Goal: Task Accomplishment & Management: Manage account settings

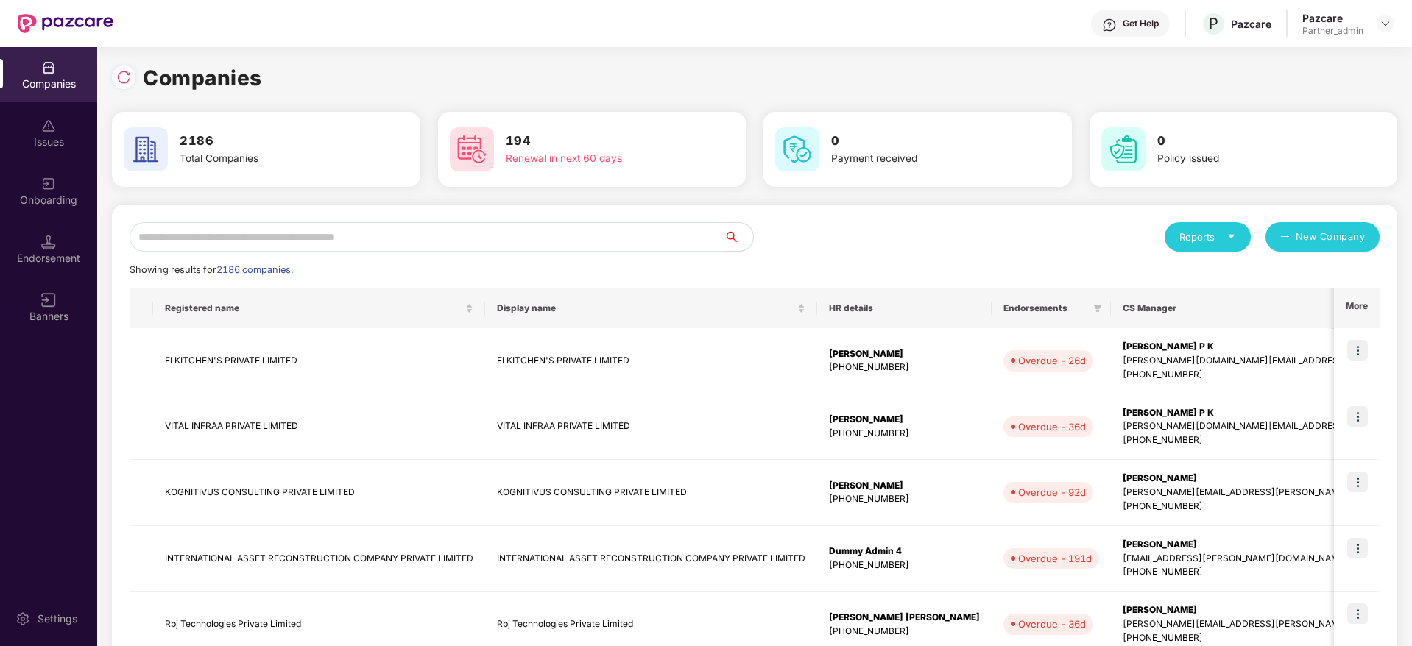
click at [473, 238] on input "text" at bounding box center [427, 236] width 594 height 29
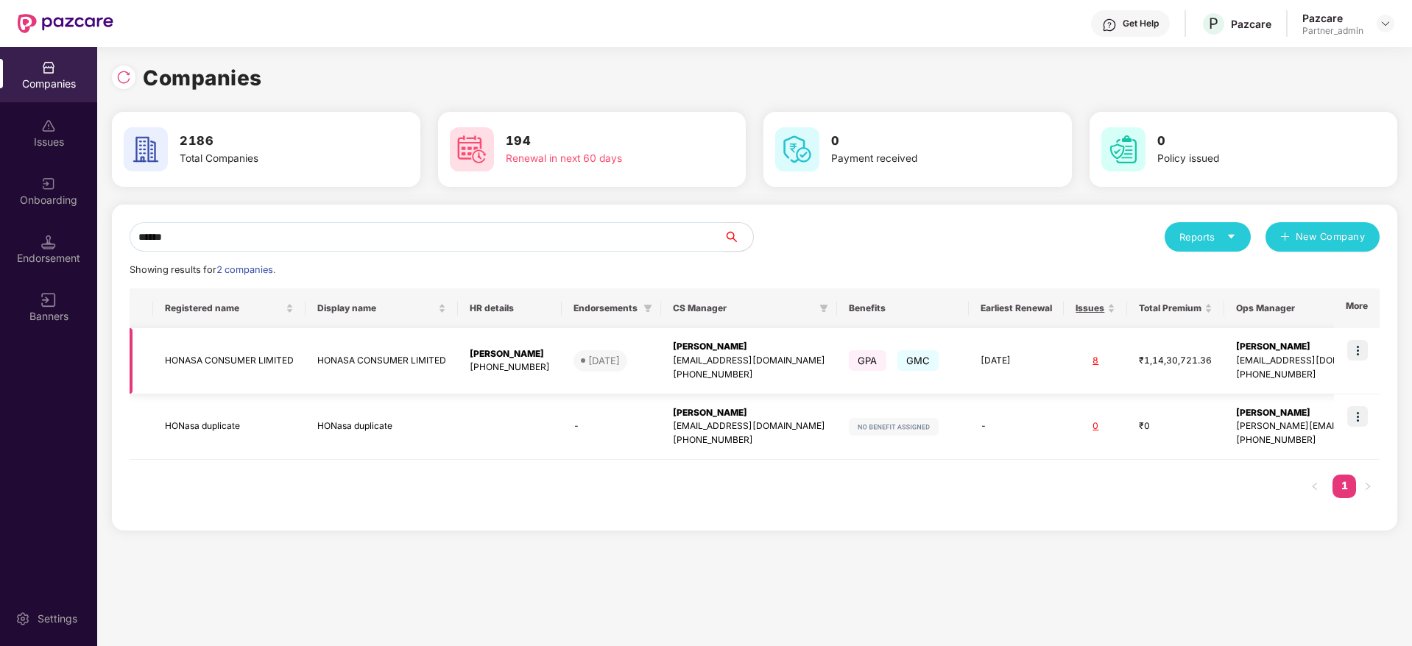
type input "******"
click at [1363, 353] on img at bounding box center [1357, 350] width 21 height 21
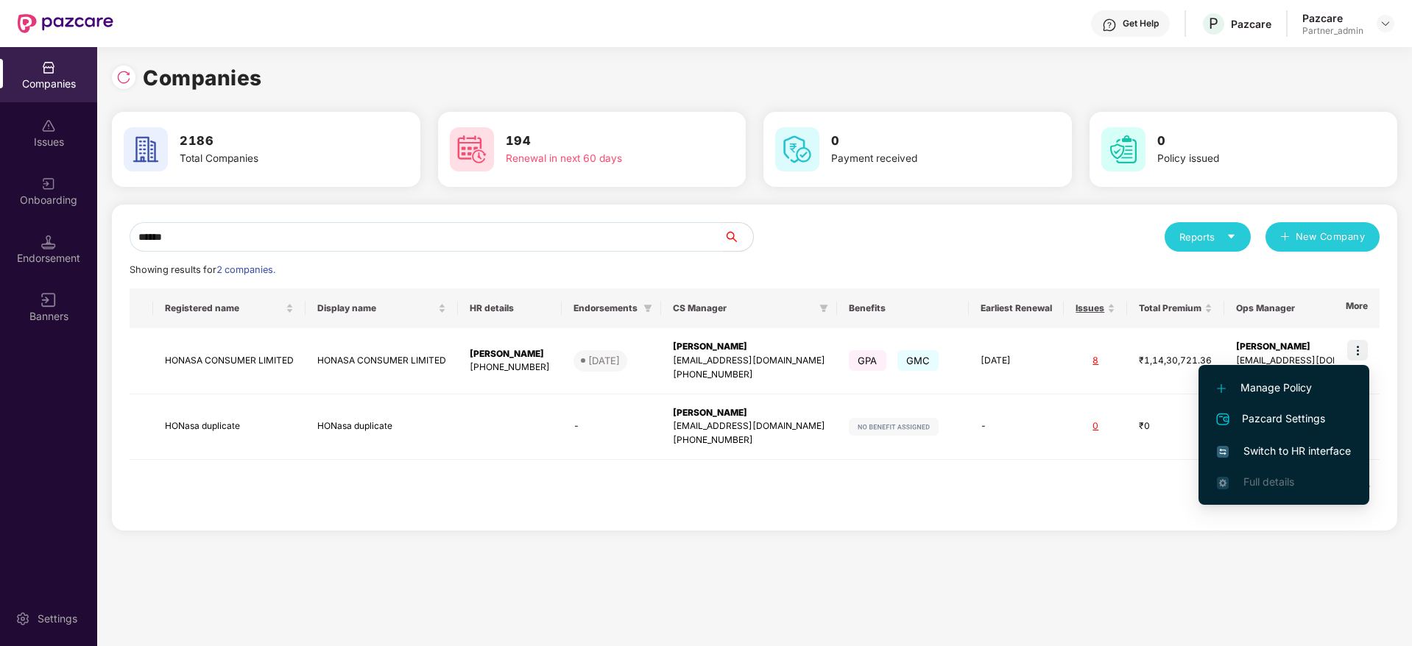
click at [1292, 448] on span "Switch to HR interface" at bounding box center [1284, 451] width 134 height 16
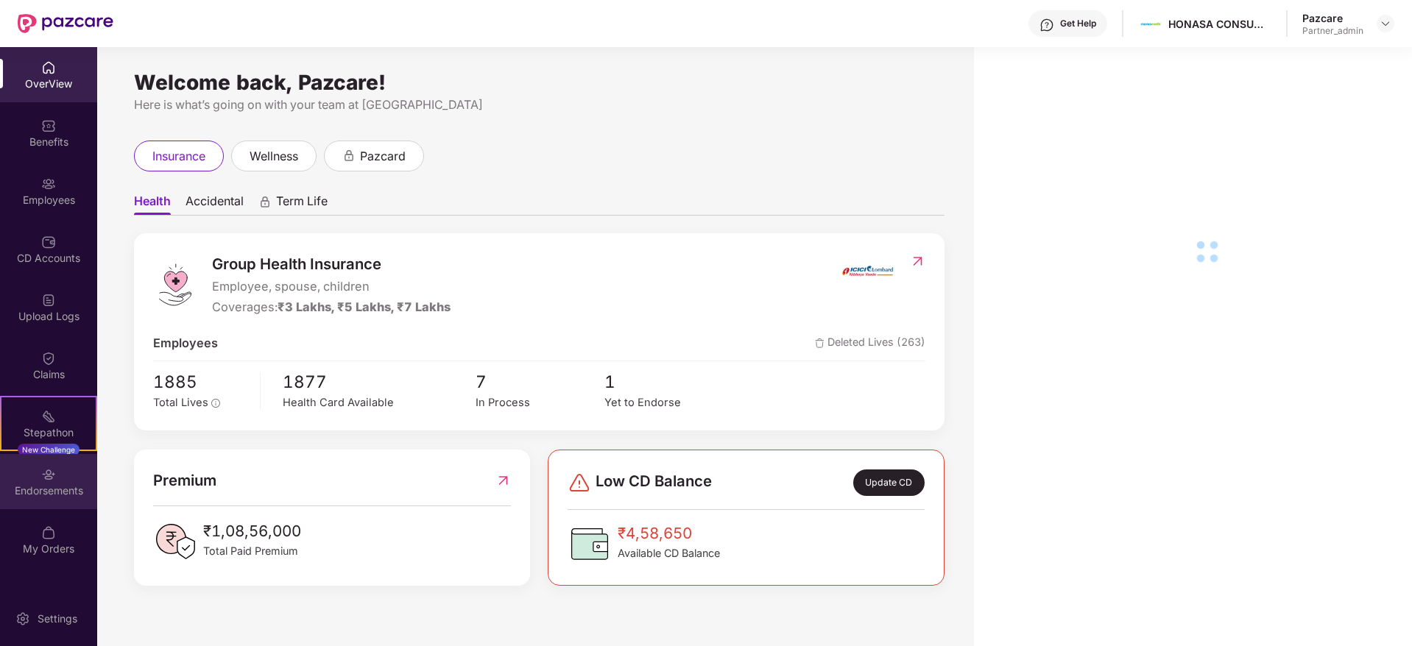
click at [29, 479] on div "Endorsements" at bounding box center [48, 481] width 97 height 55
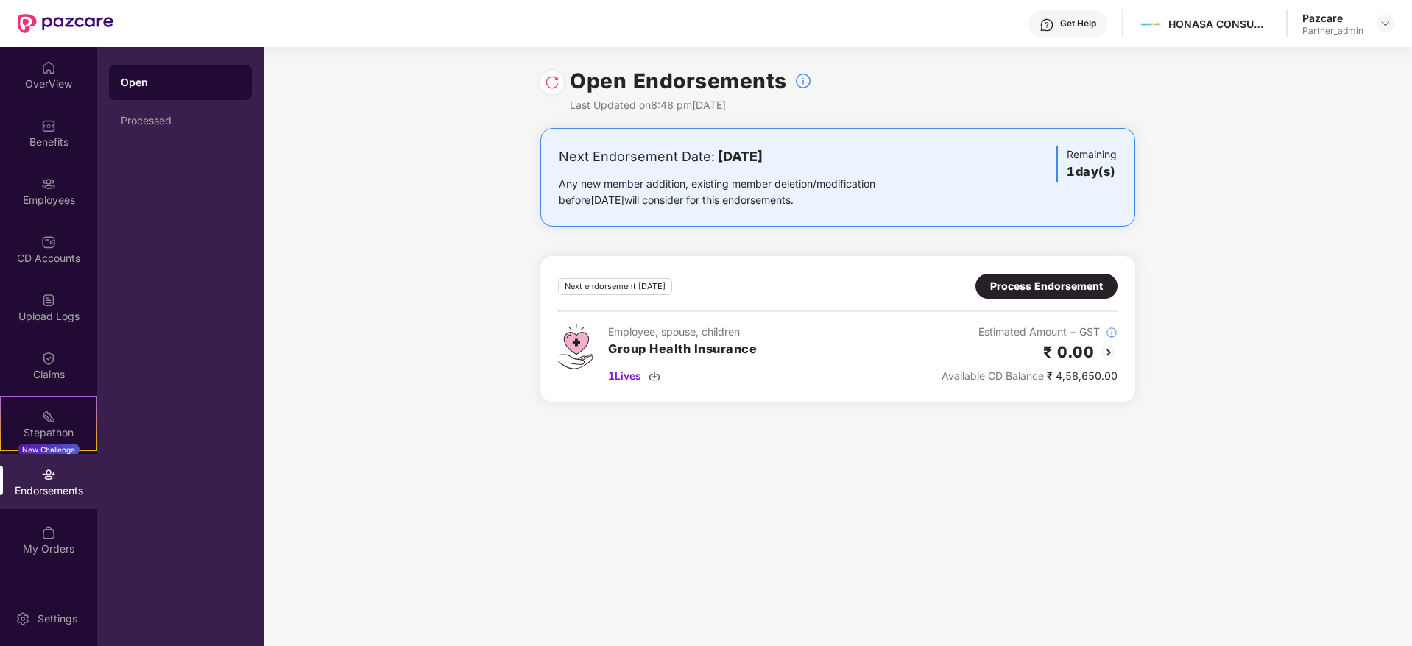
click at [1084, 289] on div "Process Endorsement" at bounding box center [1046, 286] width 113 height 16
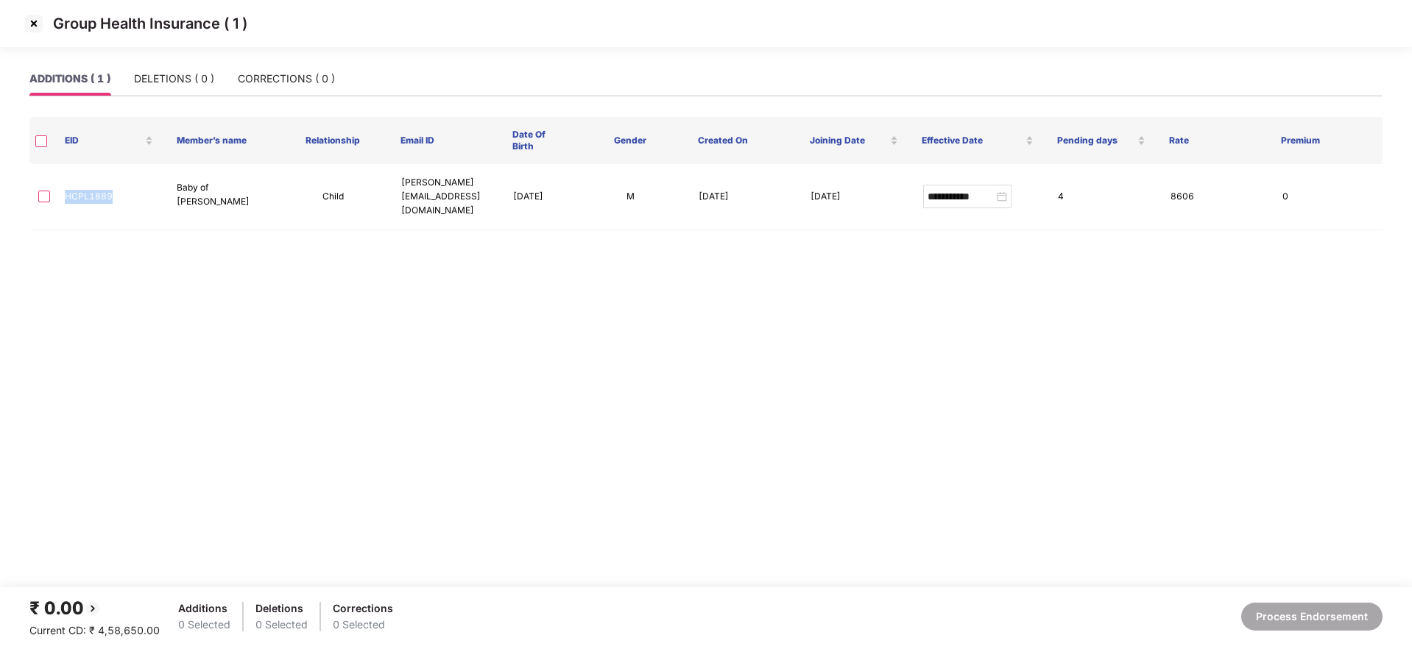
click at [25, 26] on img at bounding box center [34, 24] width 24 height 24
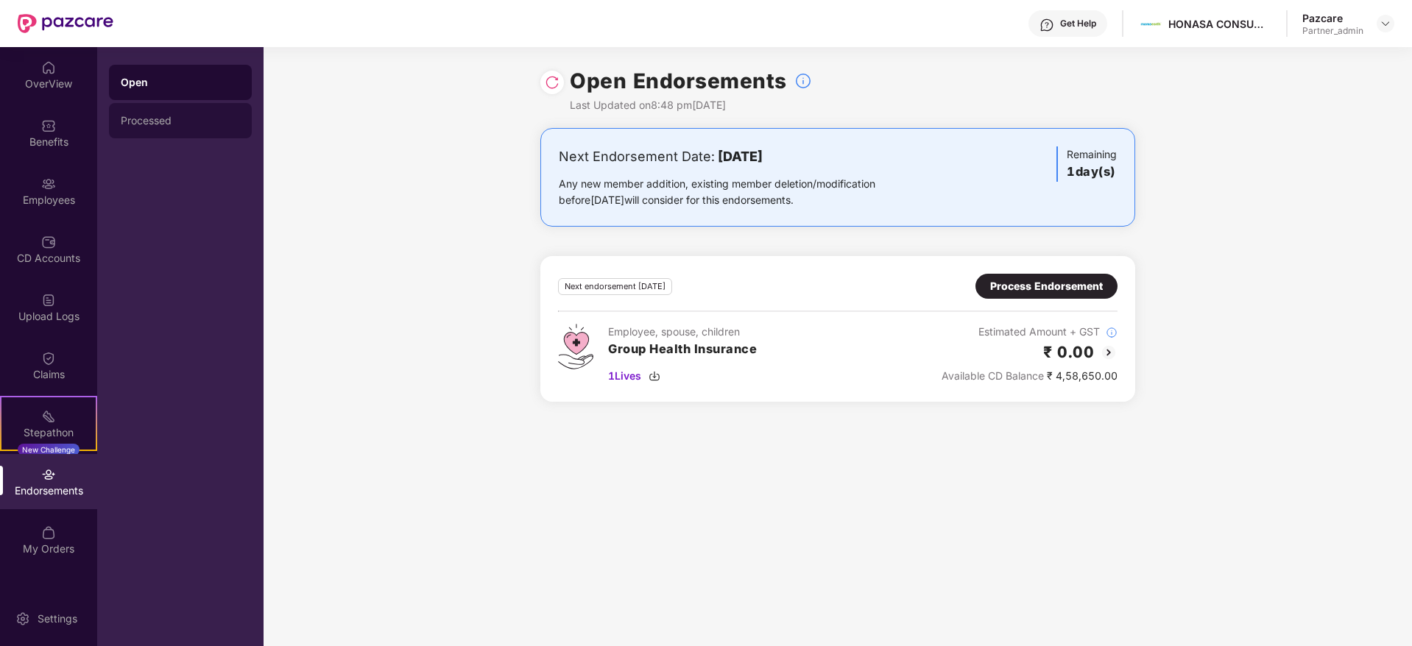
click at [167, 120] on div "Processed" at bounding box center [180, 121] width 119 height 12
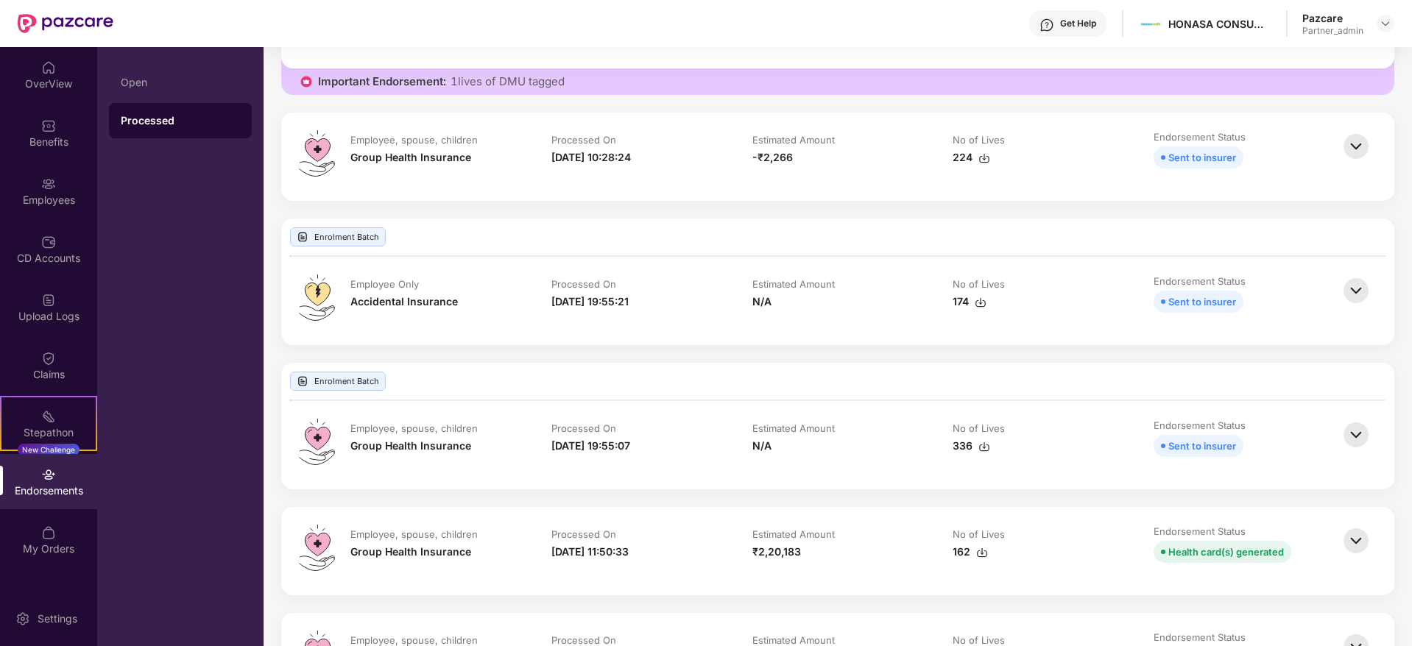
scroll to position [994, 0]
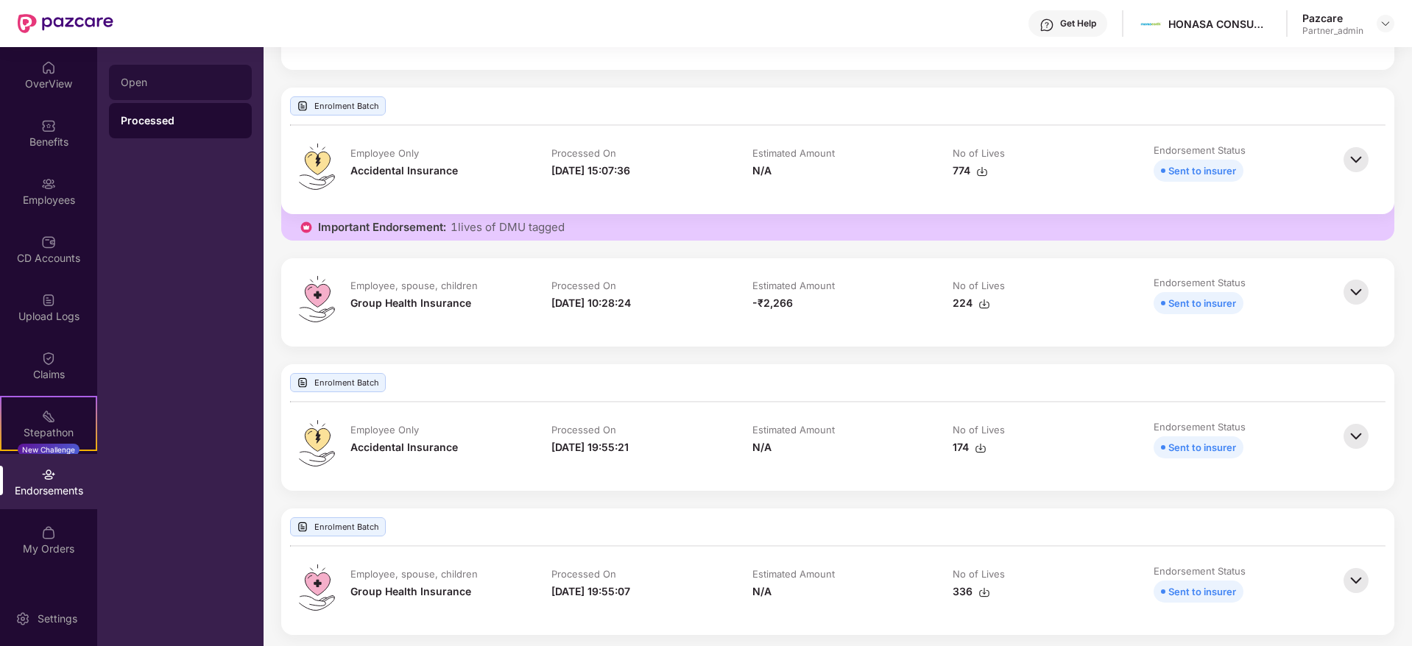
click at [142, 87] on div "Open" at bounding box center [180, 83] width 119 height 12
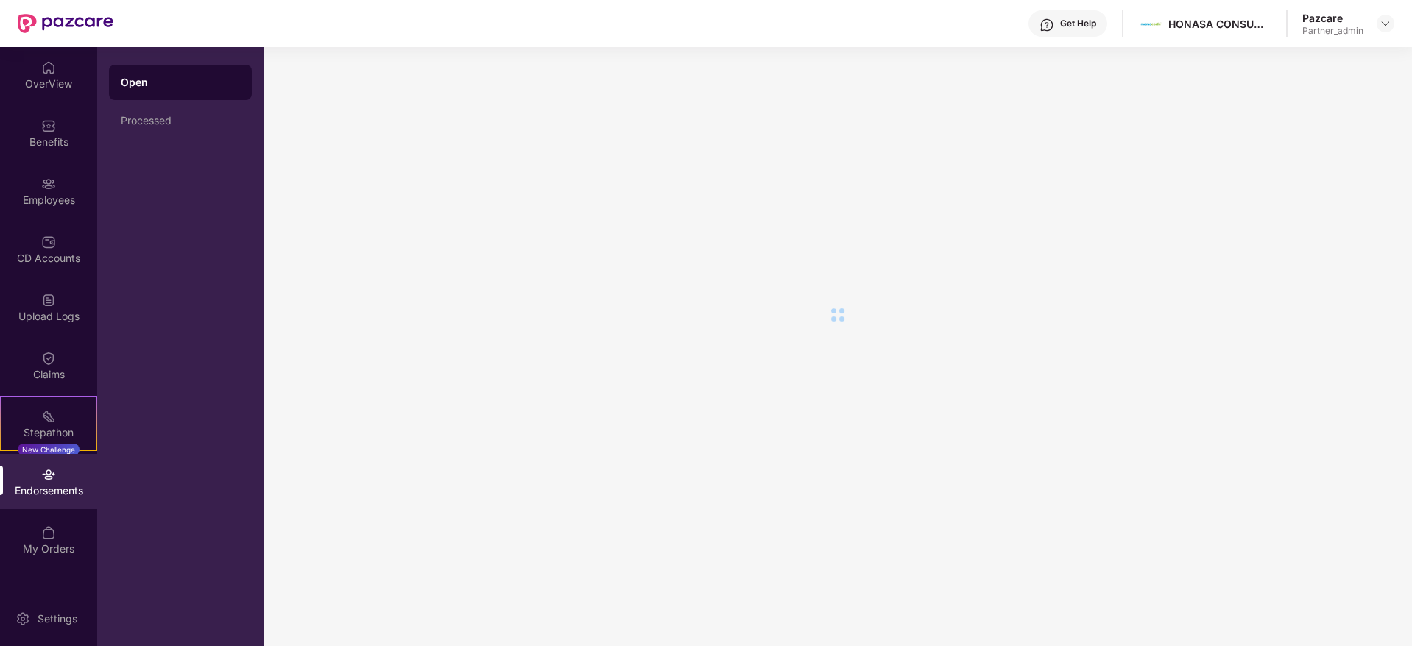
scroll to position [0, 0]
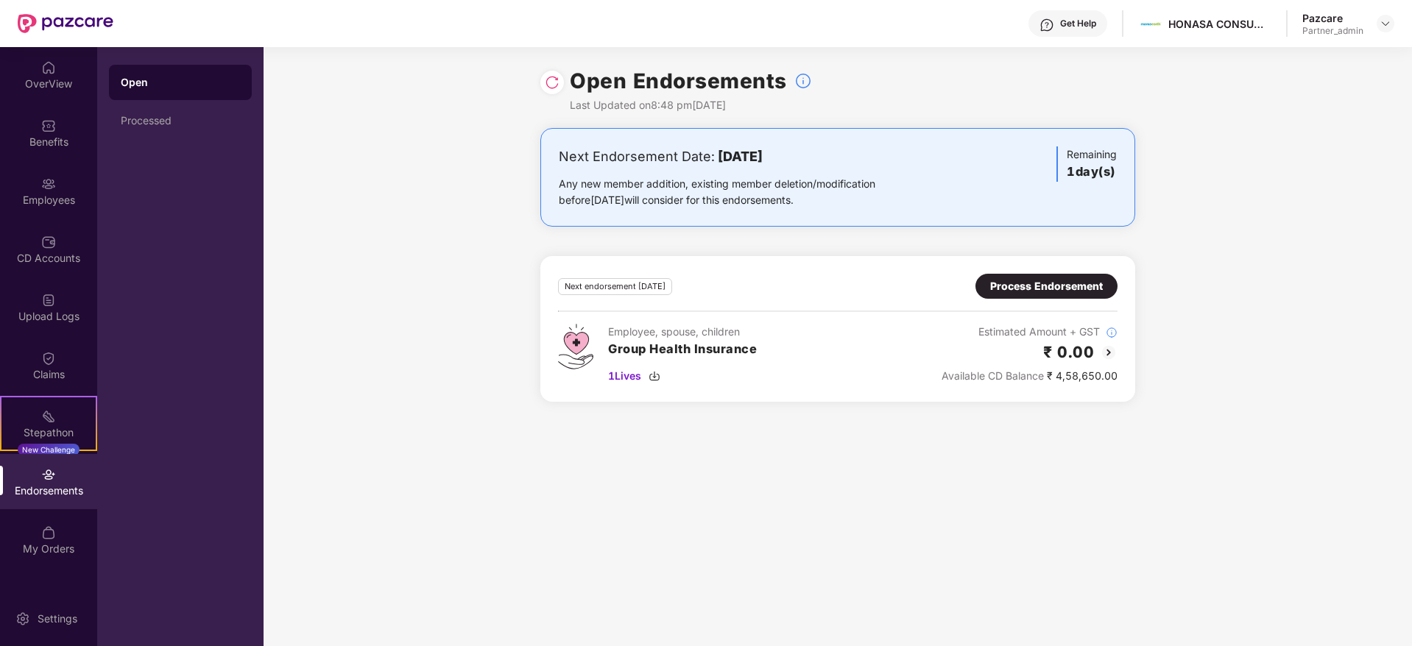
click at [1022, 290] on div "Process Endorsement" at bounding box center [1046, 286] width 113 height 16
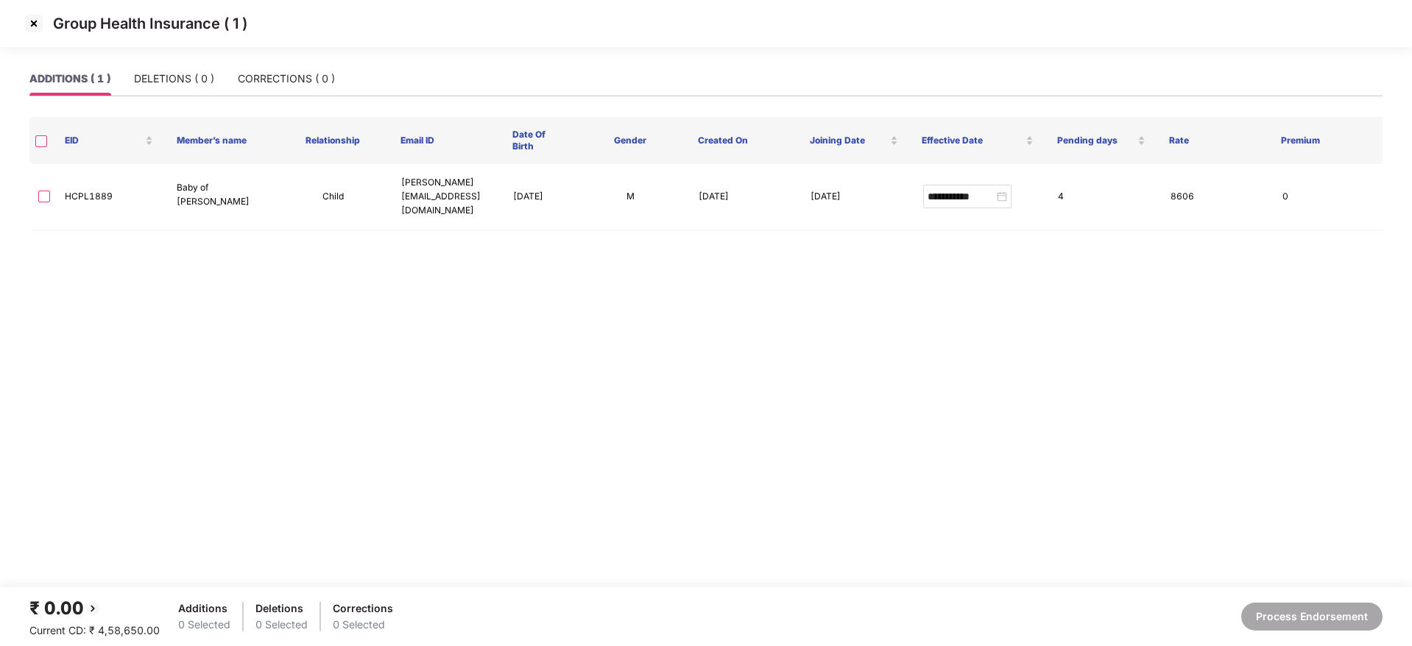
click at [581, 362] on main "**********" at bounding box center [706, 325] width 1412 height 526
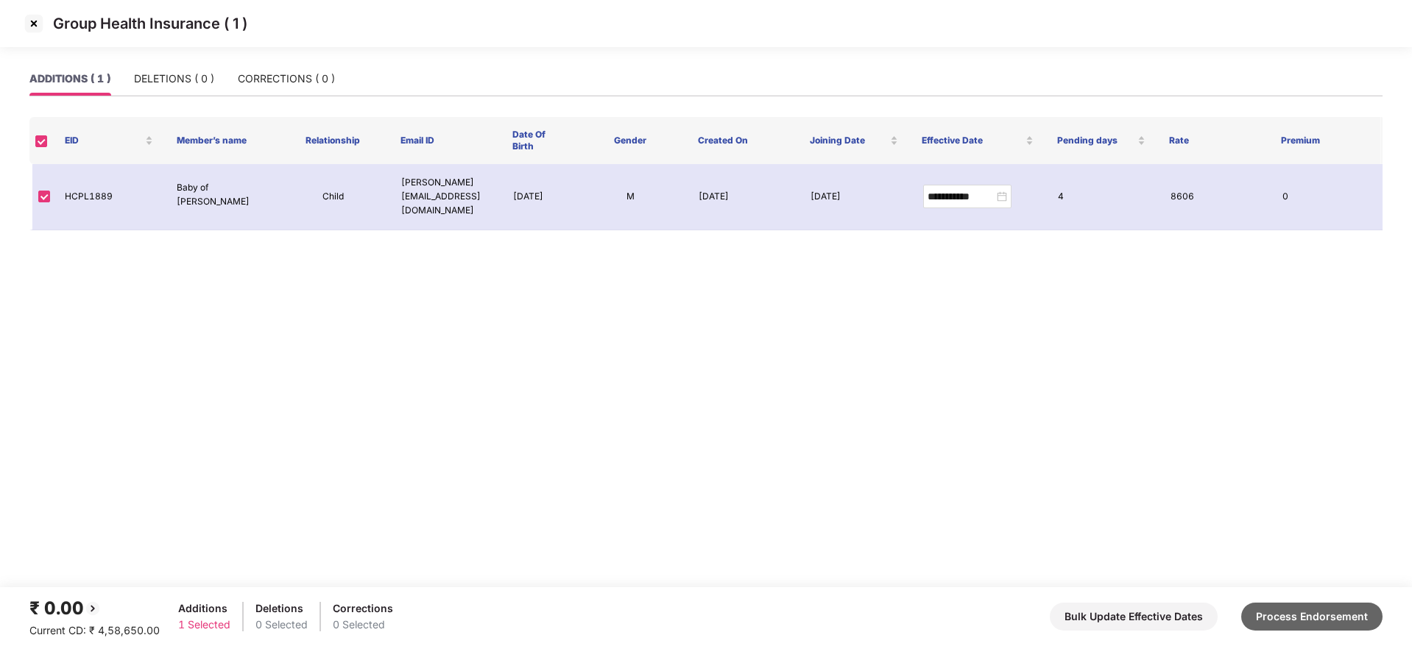
click at [1308, 611] on button "Process Endorsement" at bounding box center [1311, 617] width 141 height 28
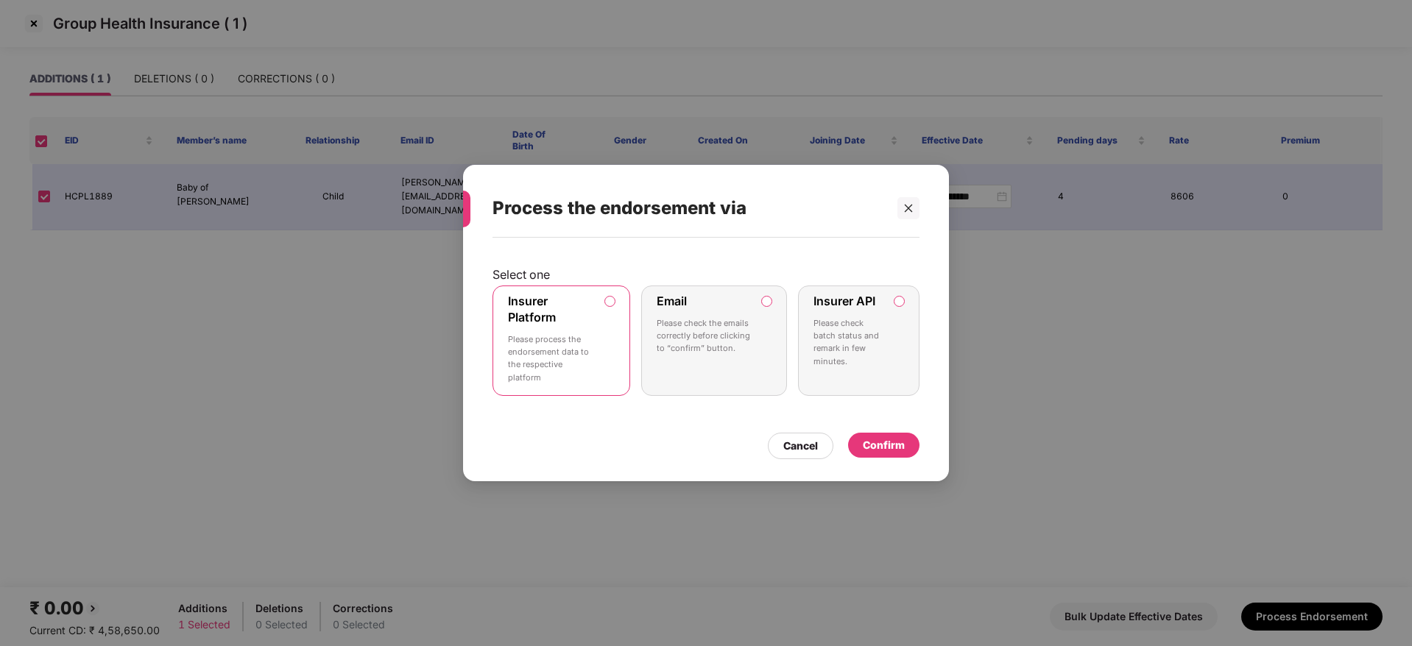
click at [878, 445] on div "Confirm" at bounding box center [884, 445] width 42 height 16
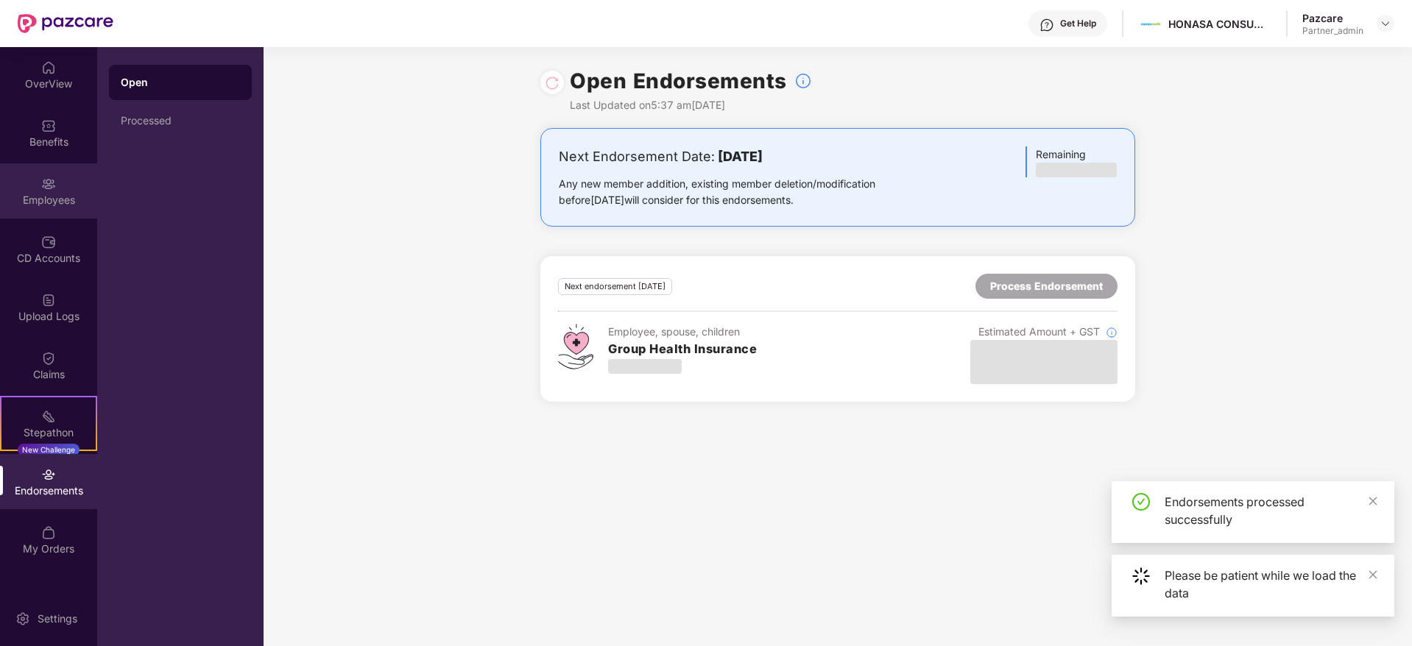
click at [44, 199] on div "Employees" at bounding box center [48, 200] width 97 height 15
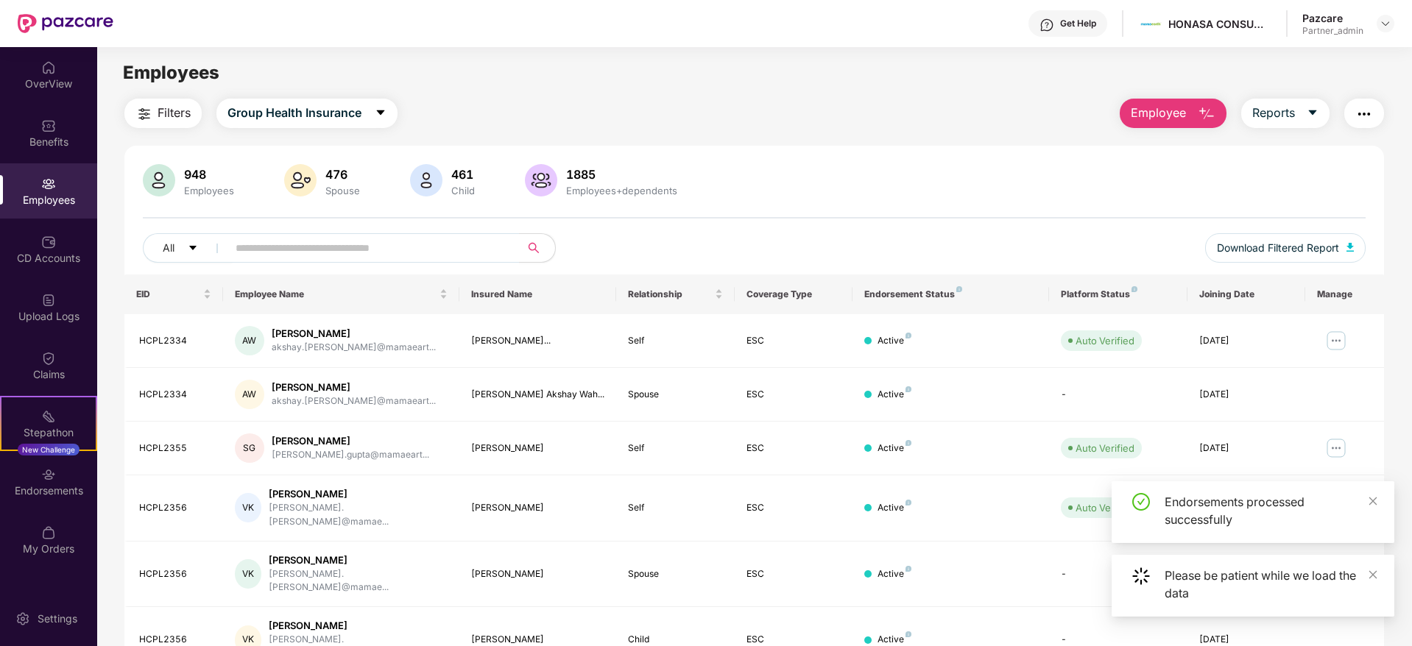
click at [1362, 111] on img "button" at bounding box center [1364, 114] width 18 height 18
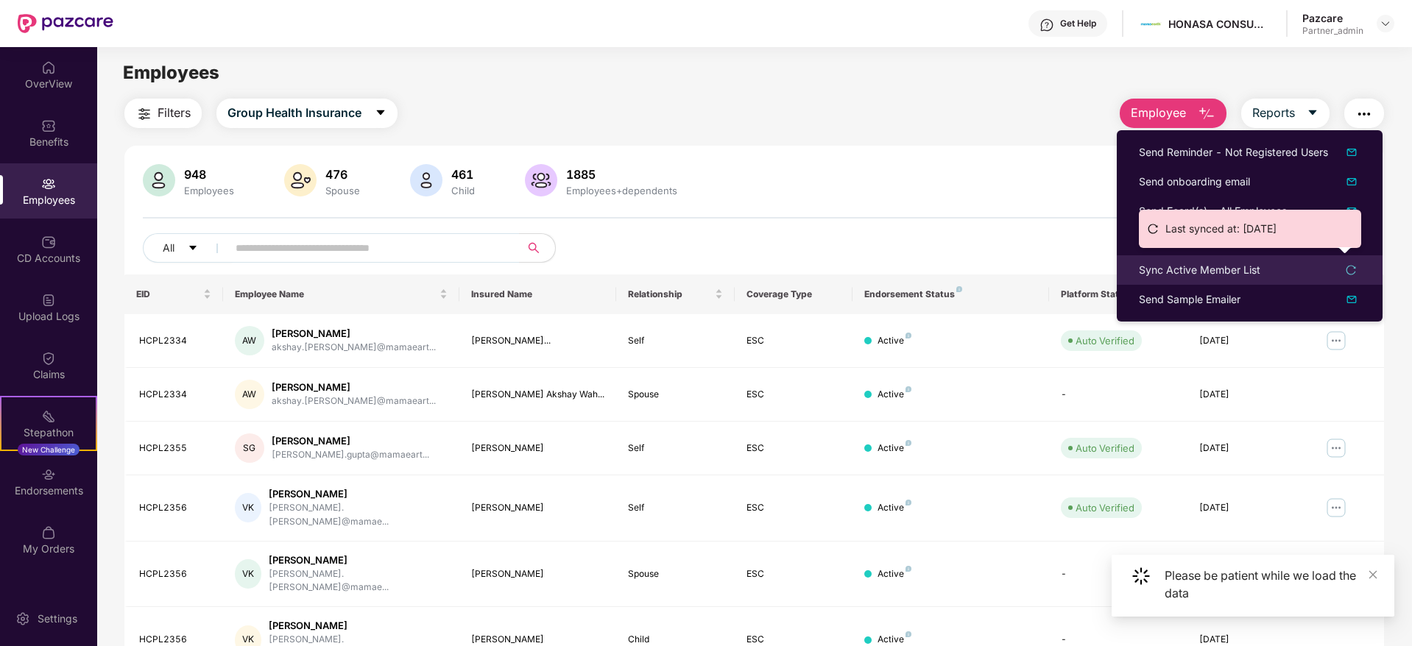
click at [1177, 269] on div "Sync Active Member List" at bounding box center [1199, 270] width 121 height 16
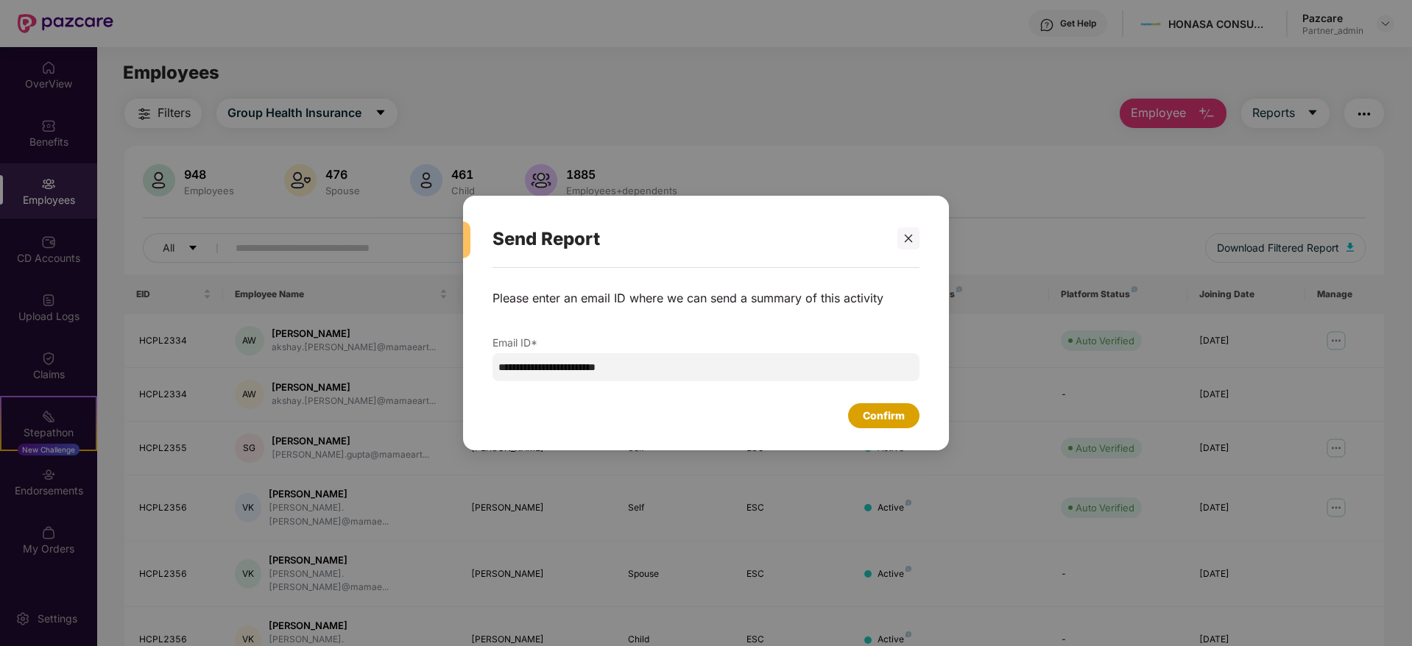
click at [879, 412] on div "Confirm" at bounding box center [884, 416] width 42 height 16
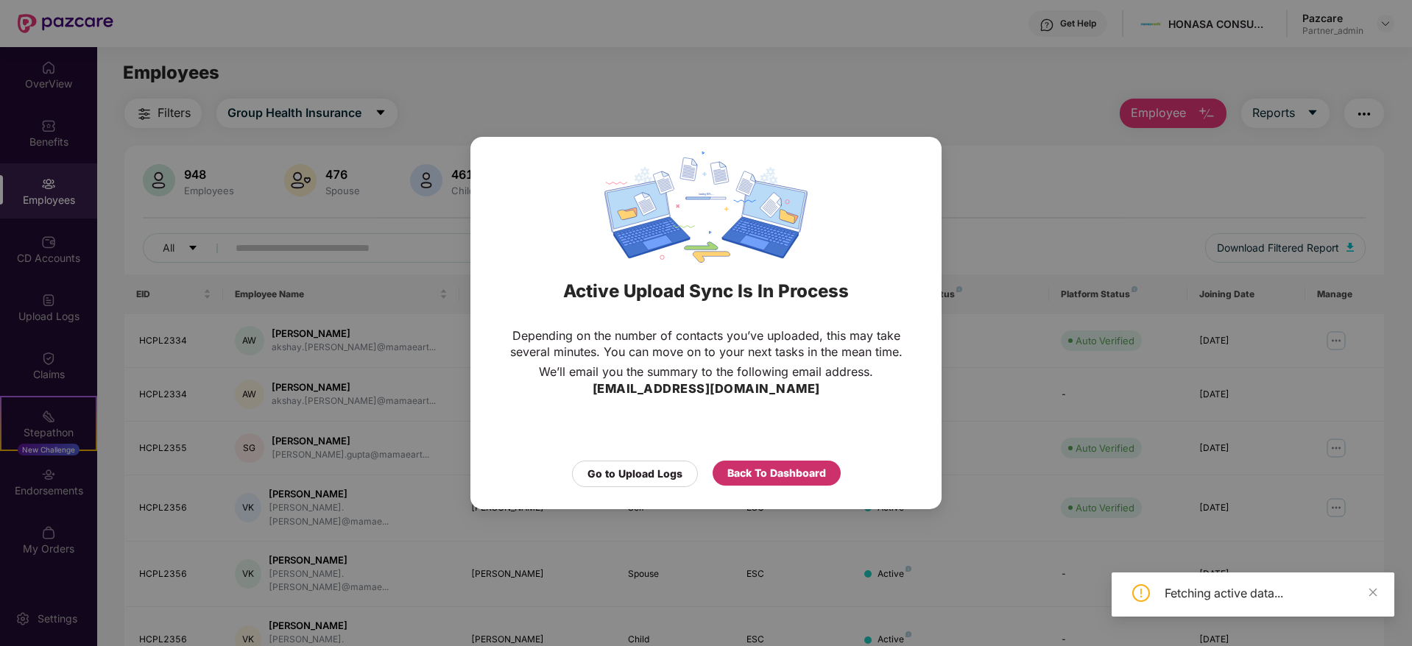
click at [777, 473] on div "Back To Dashboard" at bounding box center [776, 473] width 99 height 16
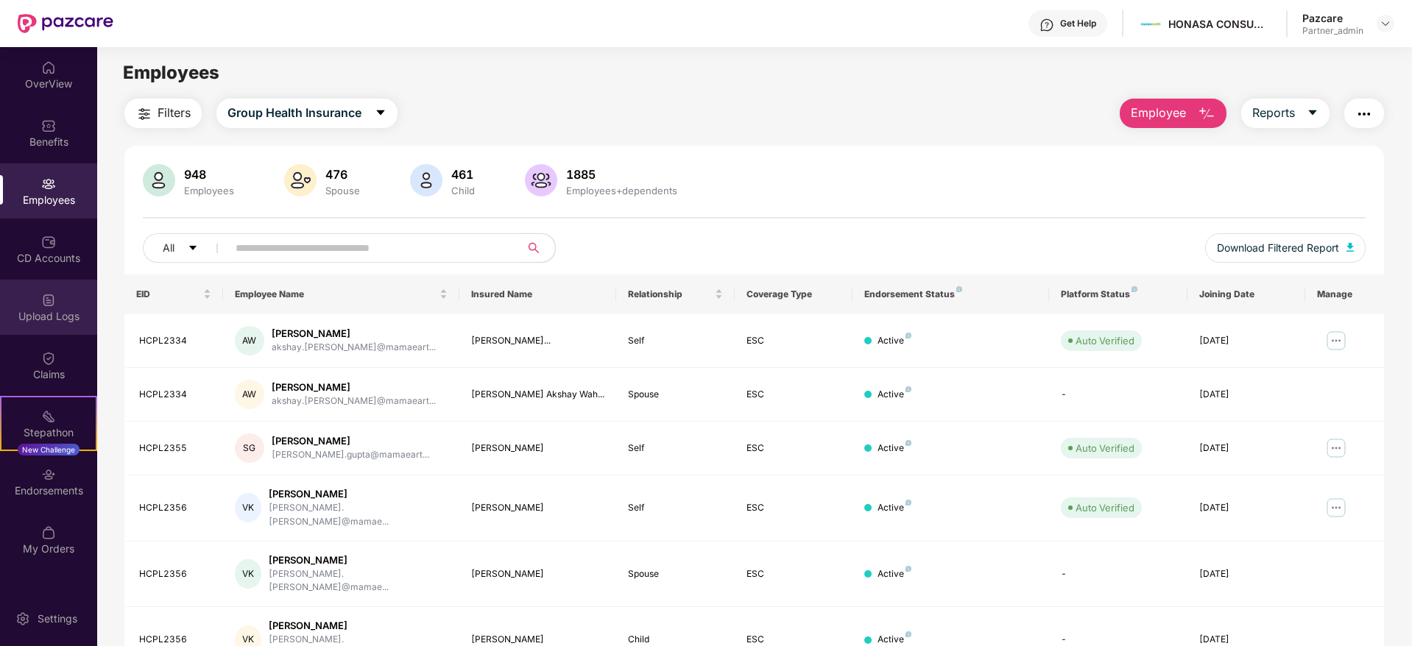
click at [46, 314] on div "Upload Logs" at bounding box center [48, 316] width 97 height 15
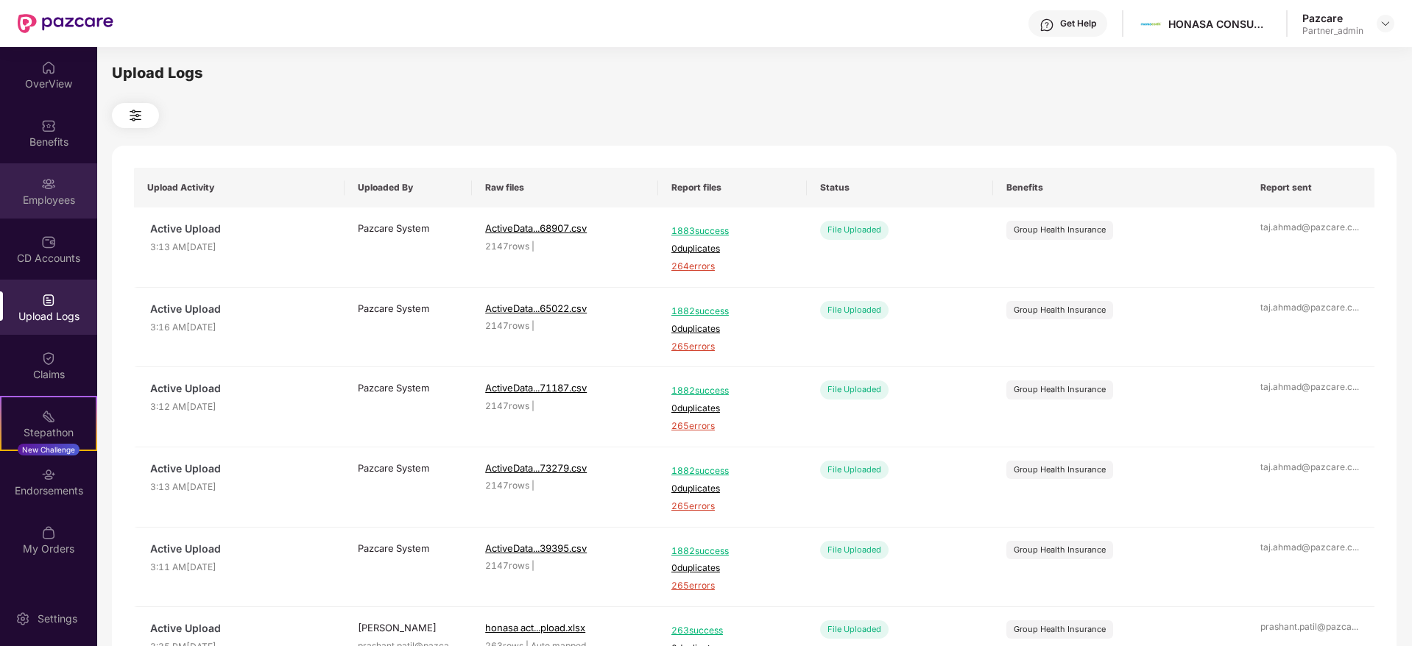
click at [54, 193] on div "Employees" at bounding box center [48, 200] width 97 height 15
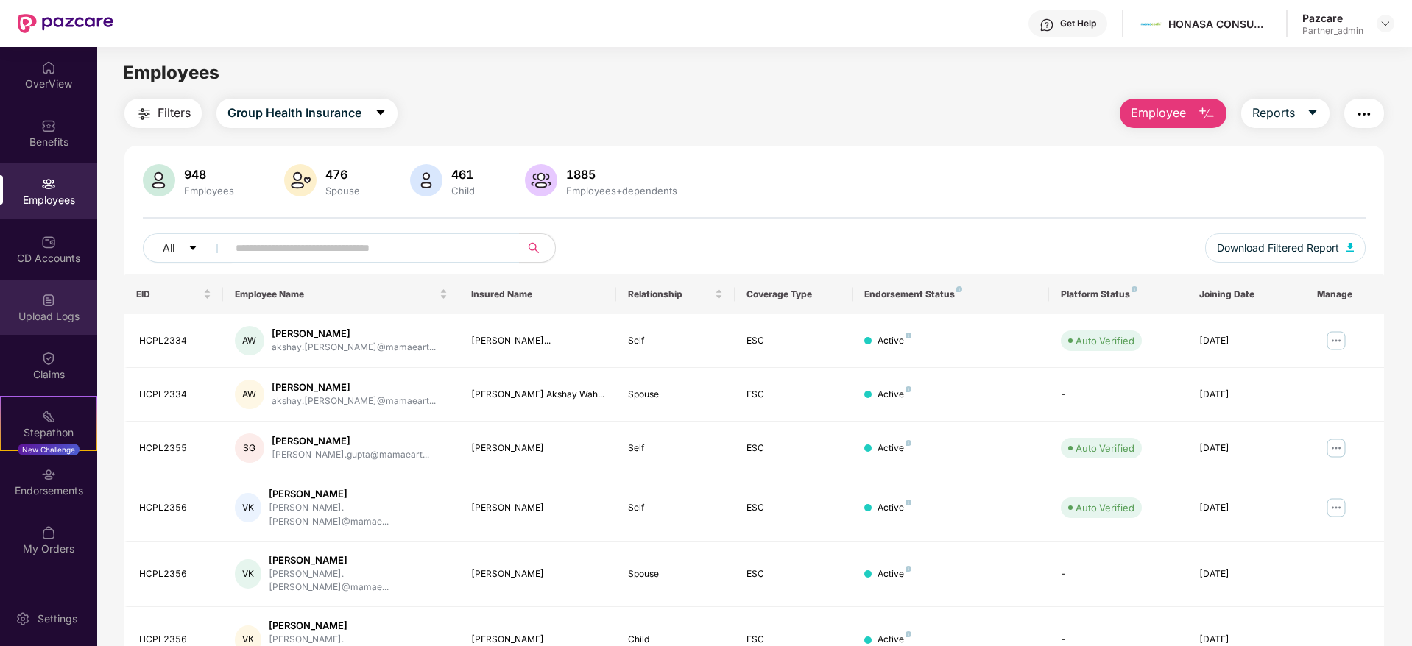
click at [48, 312] on div "Upload Logs" at bounding box center [48, 316] width 97 height 15
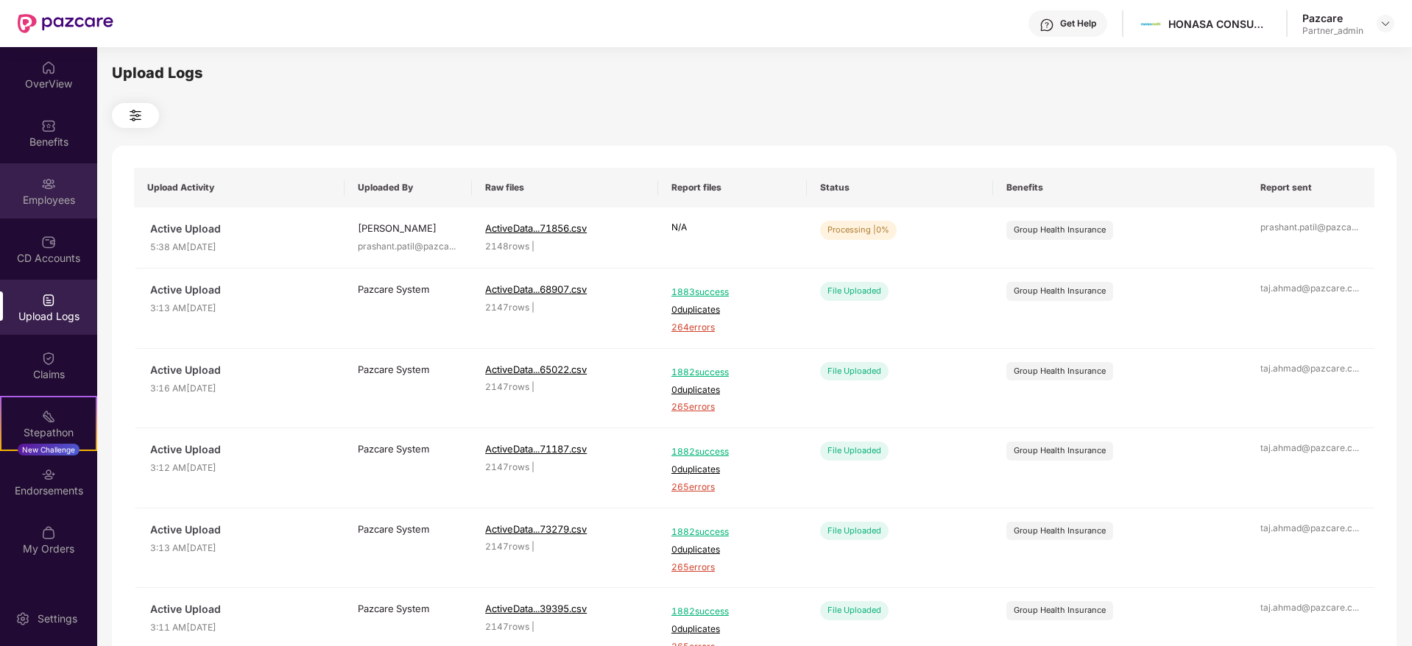
click at [58, 175] on div "Employees" at bounding box center [48, 190] width 97 height 55
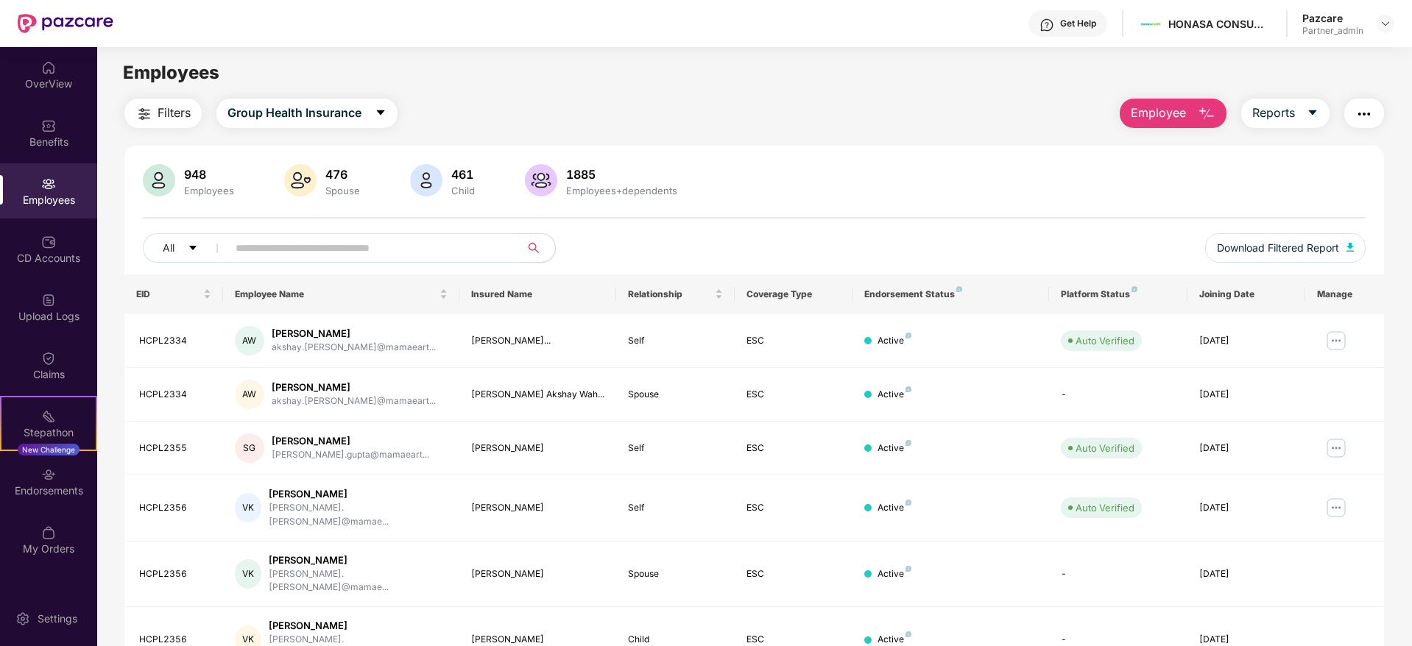
click at [270, 250] on input "text" at bounding box center [368, 248] width 264 height 22
paste input "********"
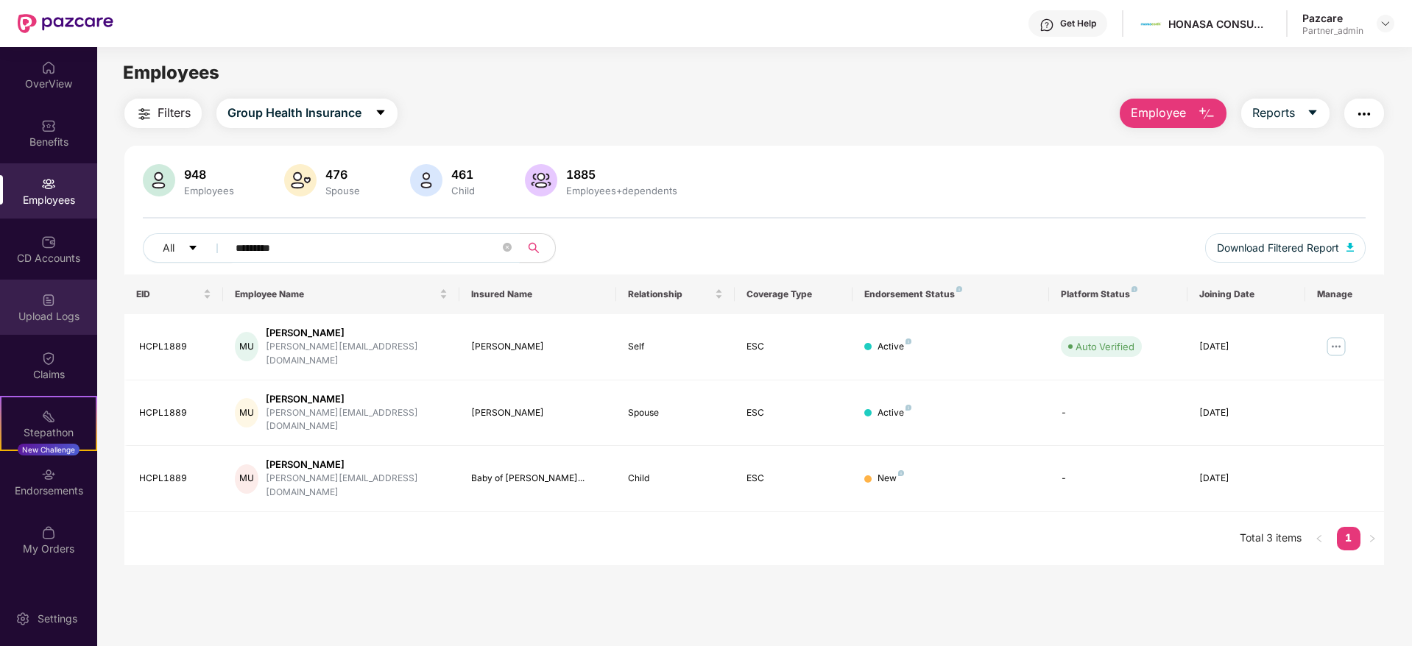
type input "********"
click at [53, 307] on img at bounding box center [48, 300] width 15 height 15
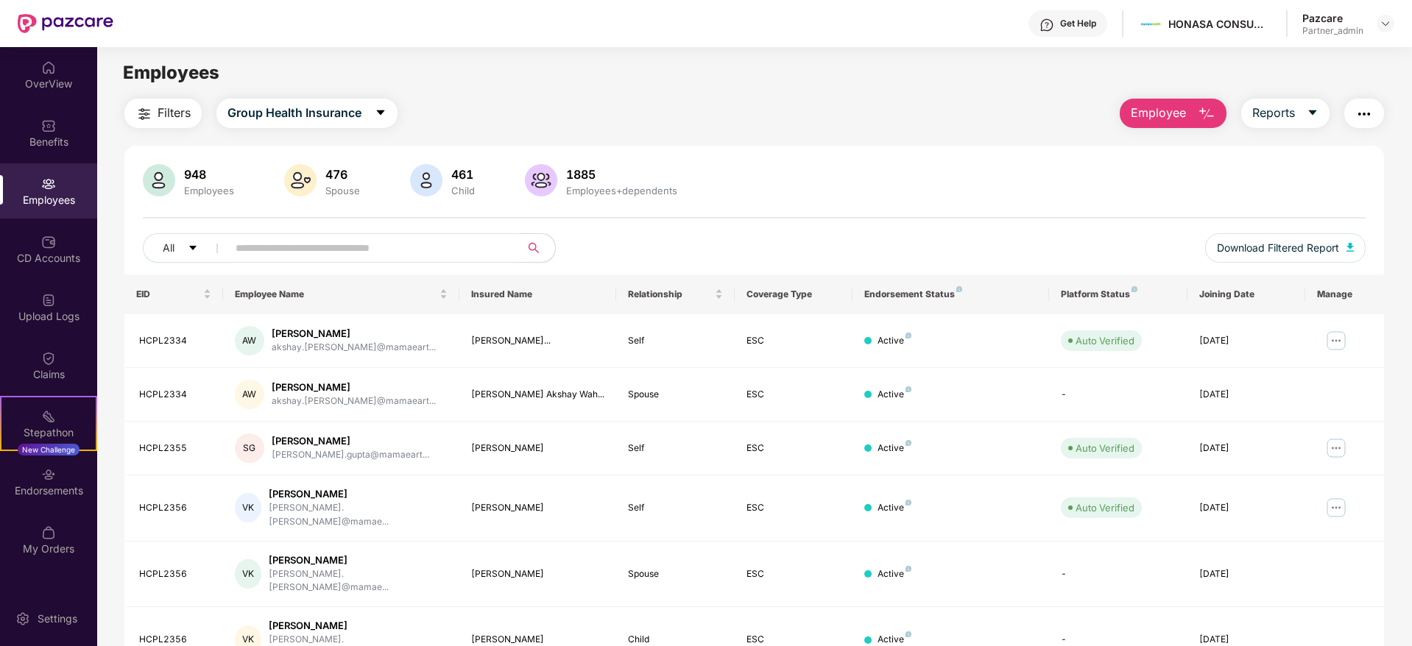
click at [290, 238] on input "text" at bounding box center [368, 248] width 264 height 22
paste input "********"
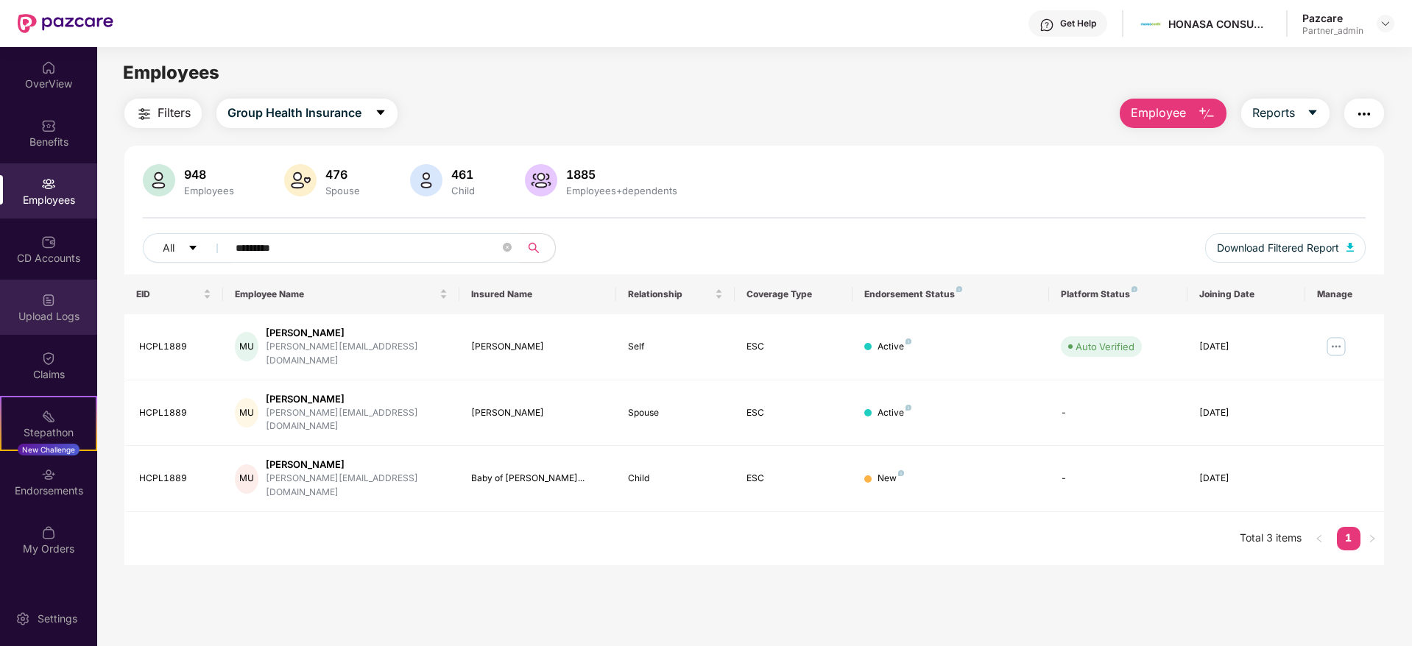
type input "********"
click at [54, 314] on div "Upload Logs" at bounding box center [48, 316] width 97 height 15
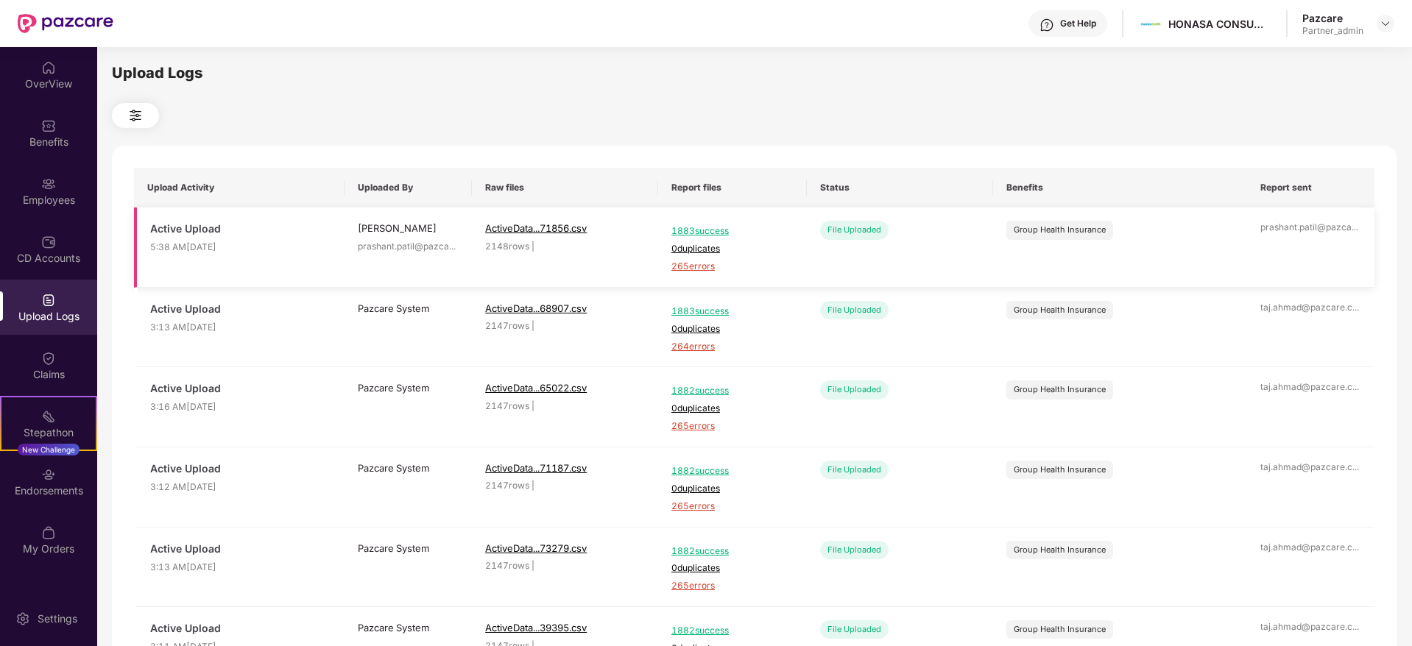
click at [680, 263] on span "265 errors" at bounding box center [732, 267] width 122 height 14
click at [39, 199] on div "Employees" at bounding box center [48, 200] width 97 height 15
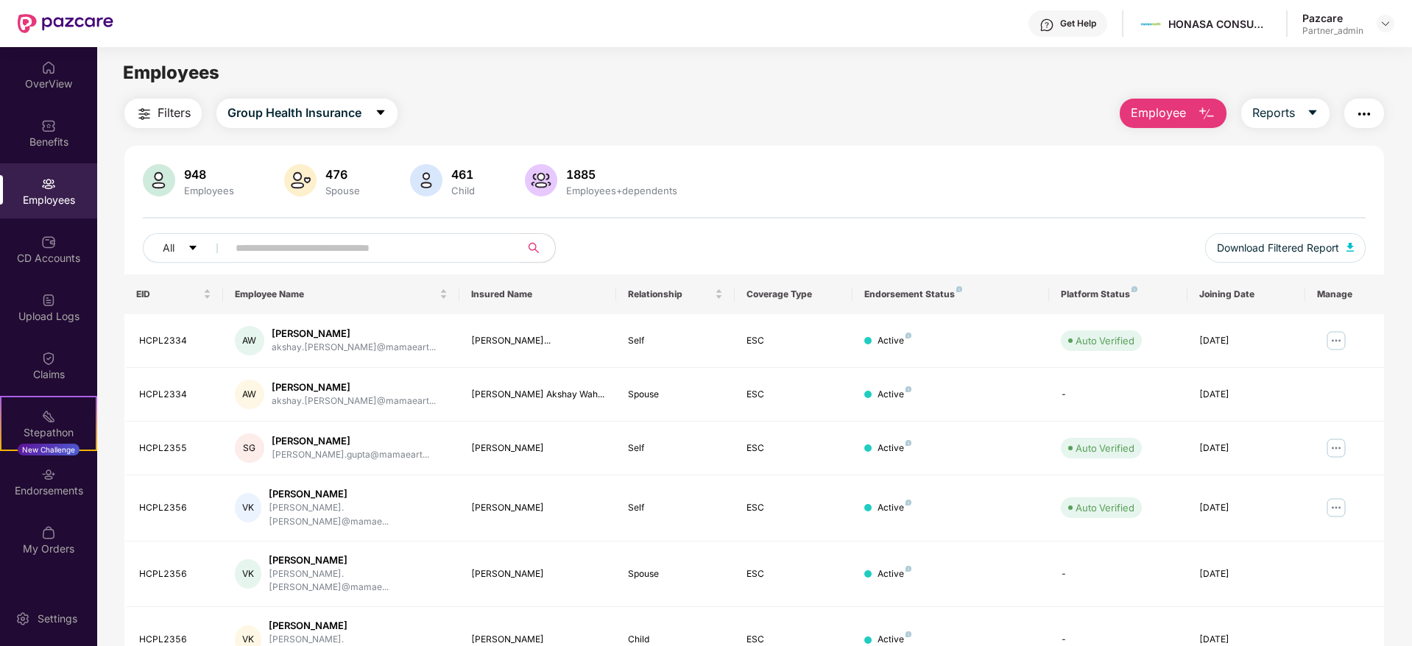
click at [292, 250] on input "text" at bounding box center [368, 248] width 264 height 22
paste input "********"
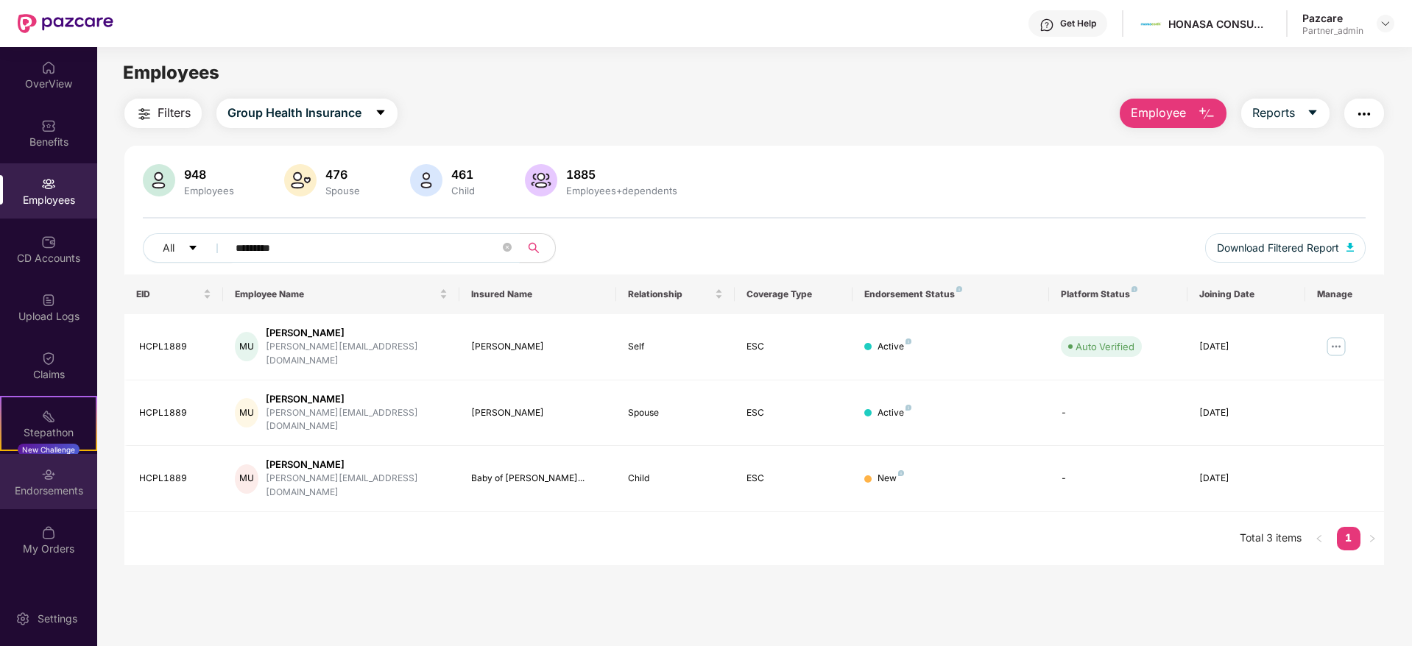
type input "********"
click at [61, 489] on div "Endorsements" at bounding box center [48, 491] width 97 height 15
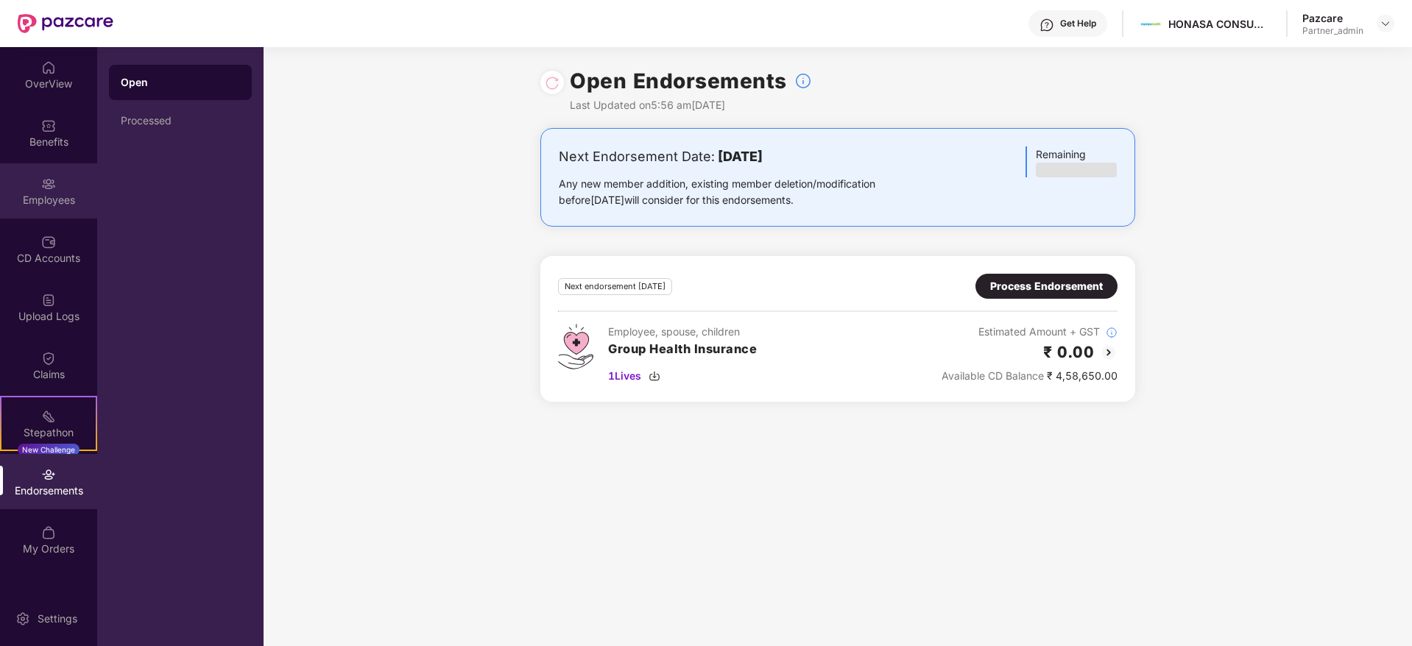
click at [49, 187] on img at bounding box center [48, 184] width 15 height 15
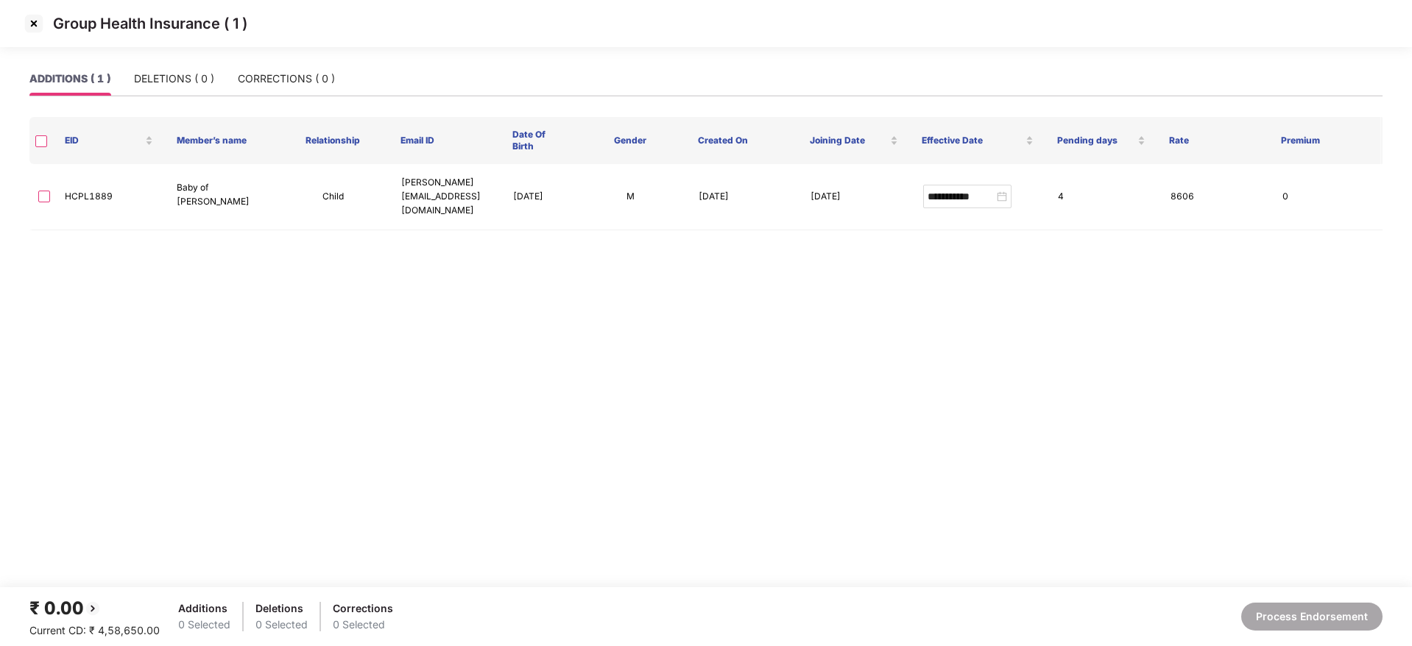
click at [32, 25] on img at bounding box center [34, 24] width 24 height 24
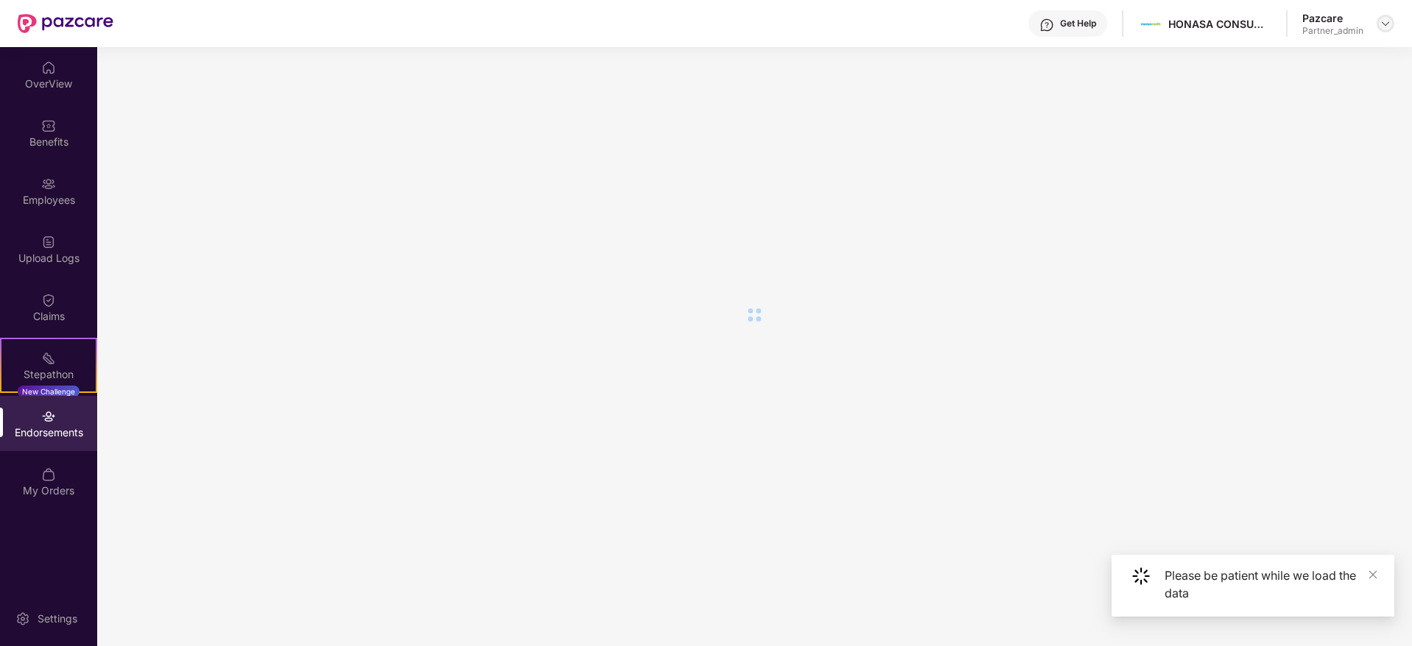
click at [1379, 22] on div at bounding box center [1385, 24] width 18 height 18
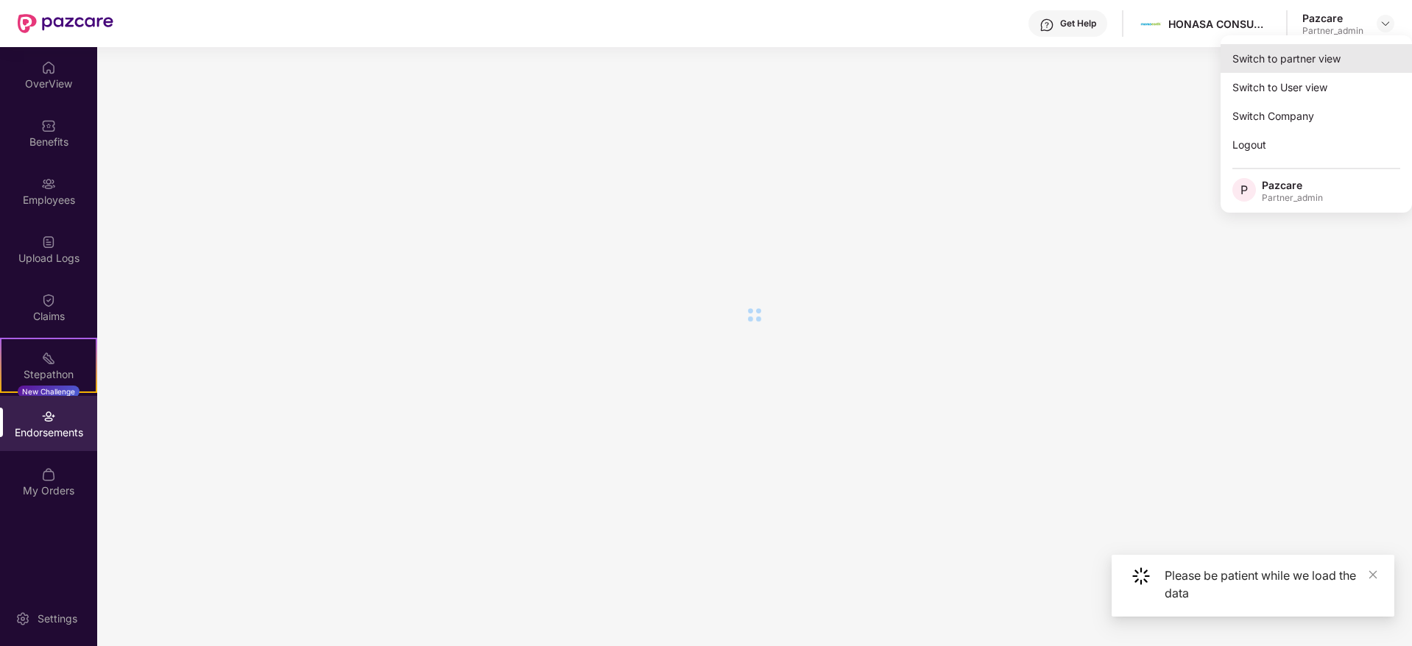
click at [1300, 54] on div "Switch to partner view" at bounding box center [1315, 58] width 191 height 29
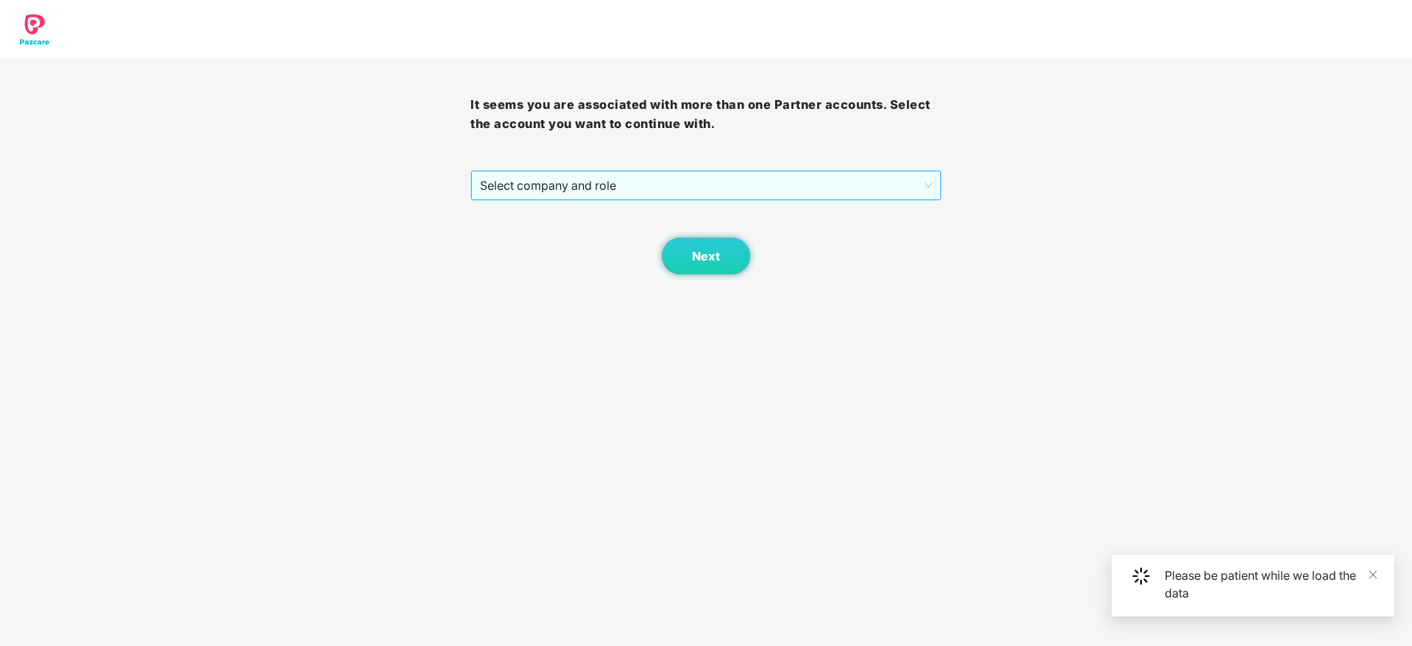
click at [680, 183] on span "Select company and role" at bounding box center [705, 185] width 451 height 28
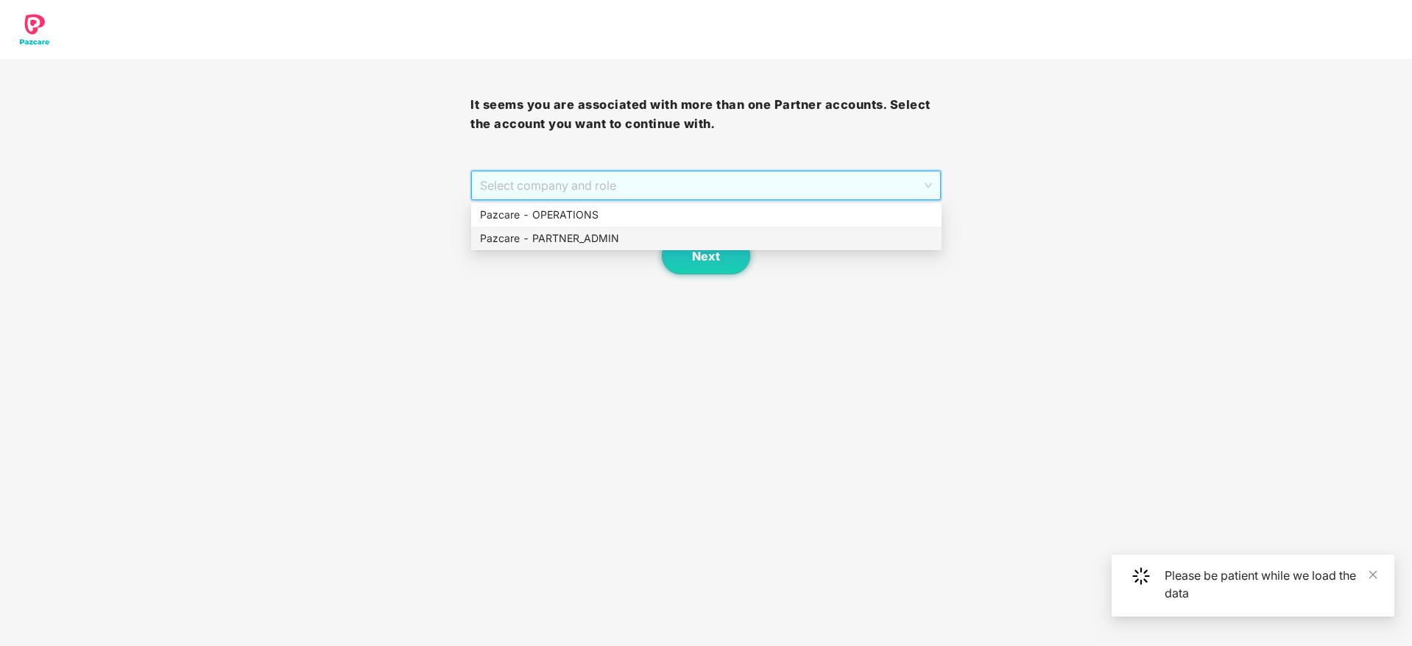
click at [629, 243] on div "Pazcare - PARTNER_ADMIN" at bounding box center [706, 238] width 453 height 16
click at [721, 267] on button "Next" at bounding box center [706, 256] width 88 height 37
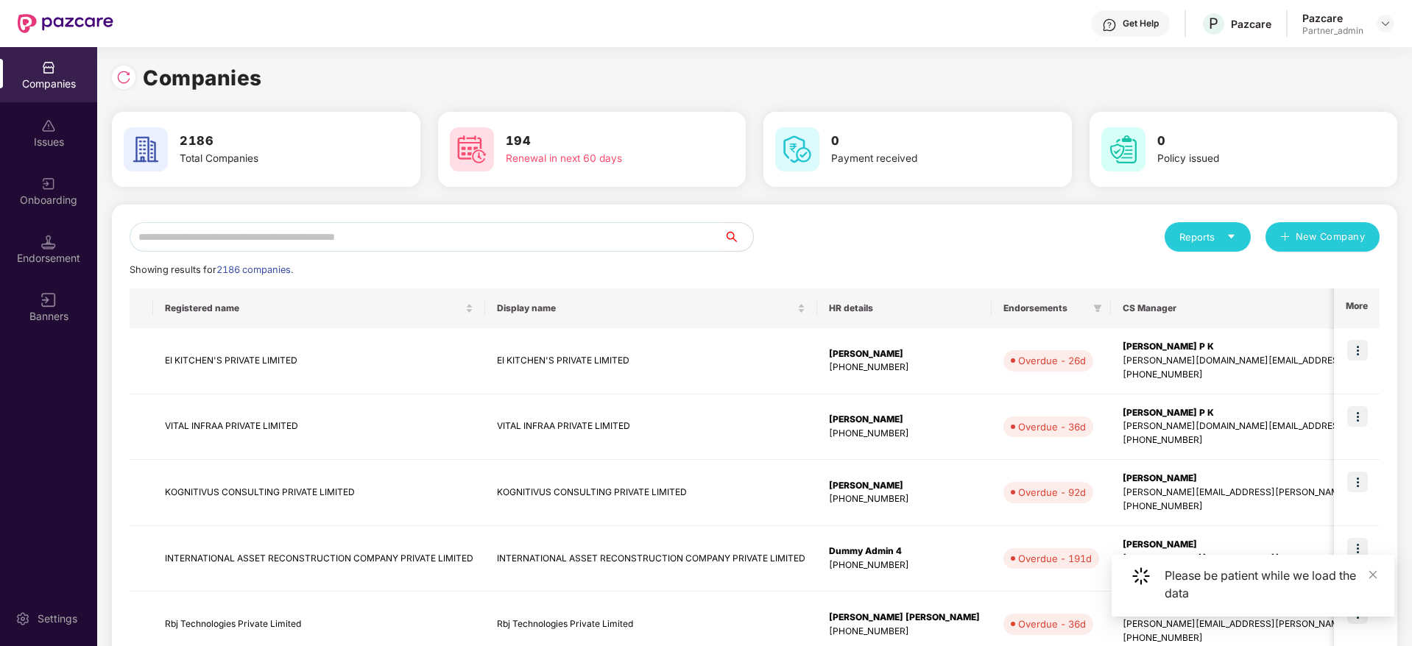
click at [434, 239] on input "text" at bounding box center [427, 236] width 594 height 29
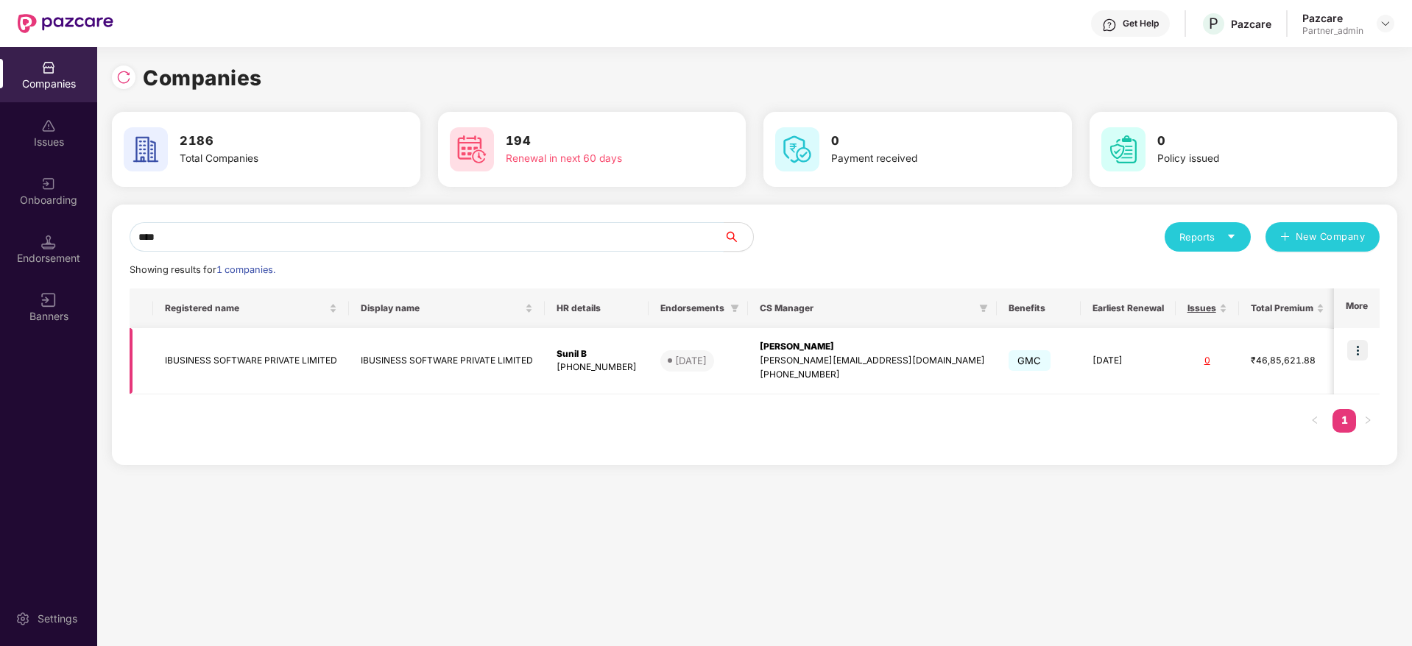
type input "****"
click at [1355, 352] on img at bounding box center [1357, 350] width 21 height 21
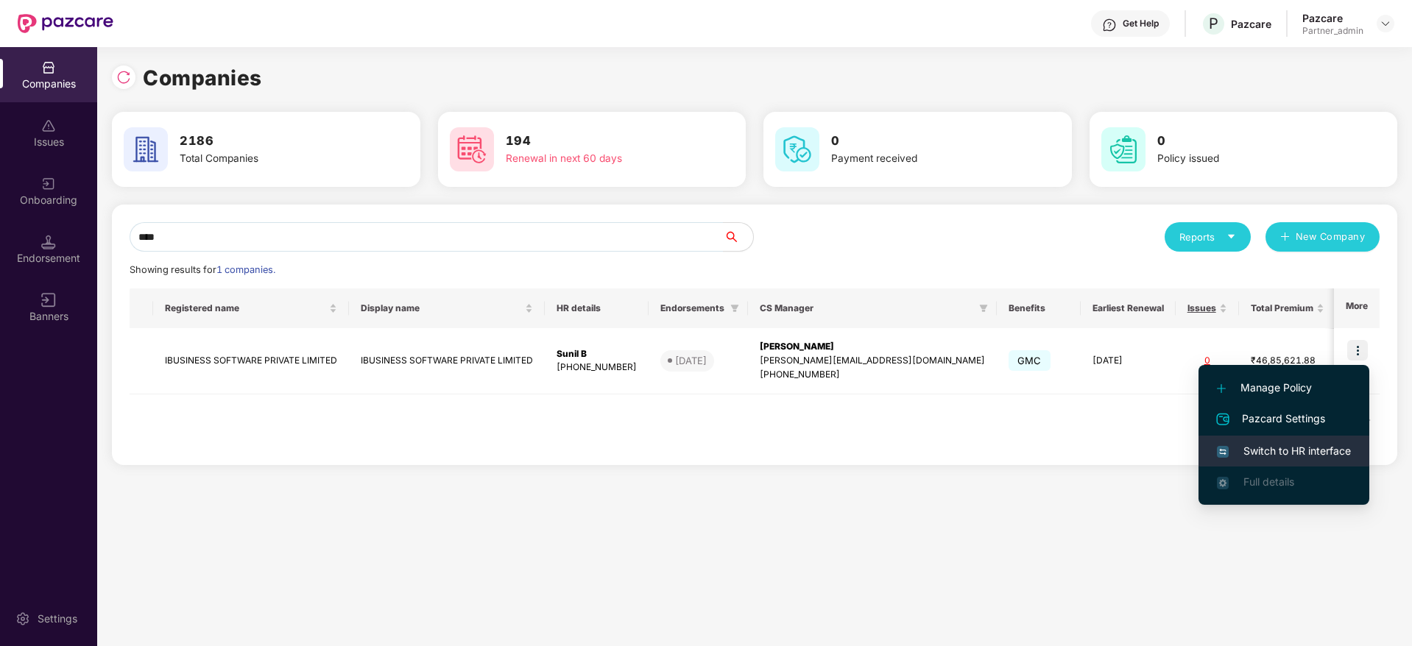
click at [1273, 442] on li "Switch to HR interface" at bounding box center [1283, 451] width 171 height 31
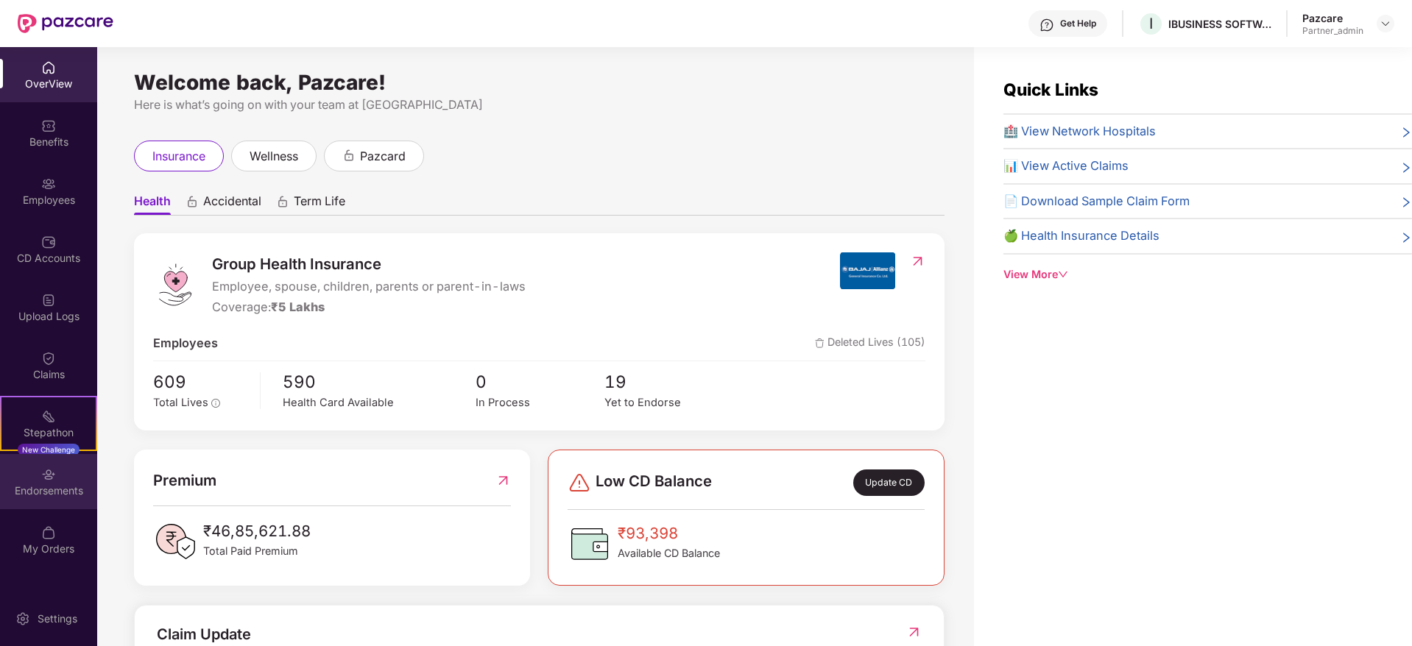
click at [66, 486] on div "Endorsements" at bounding box center [48, 491] width 97 height 15
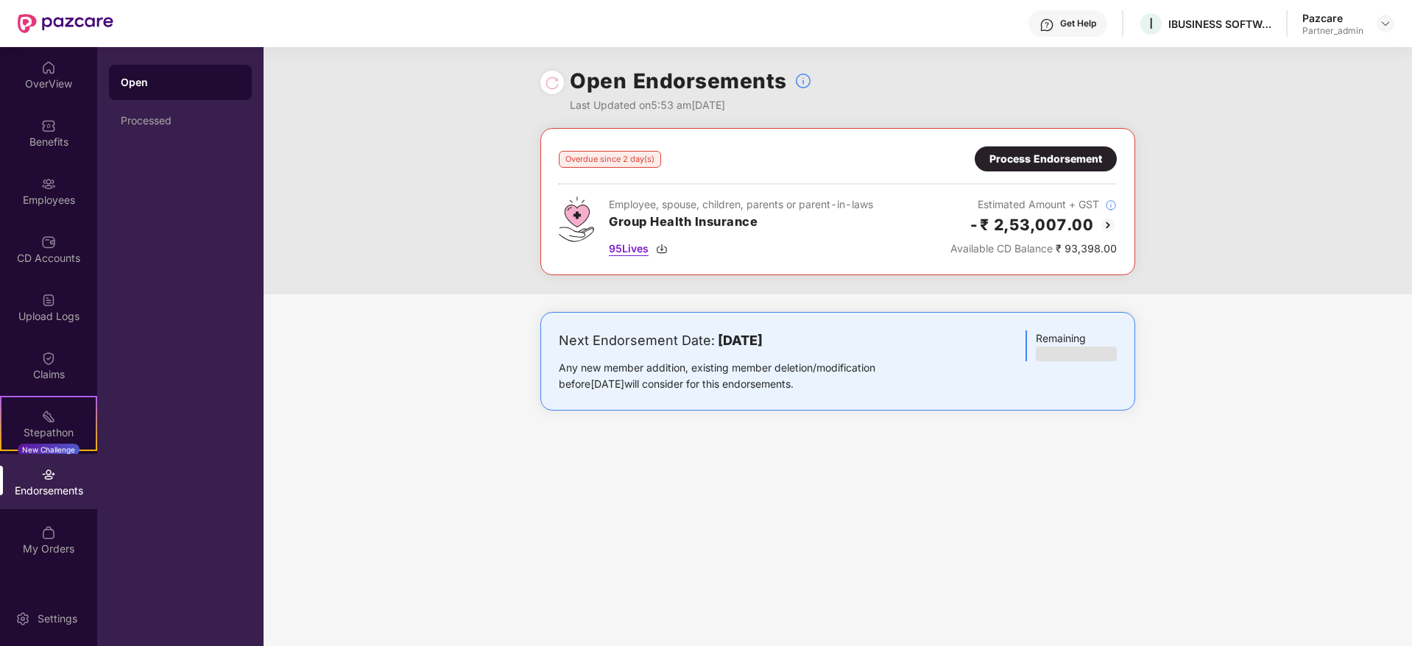
click at [663, 250] on img at bounding box center [662, 249] width 12 height 12
click at [1038, 160] on div "Process Endorsement" at bounding box center [1045, 159] width 113 height 16
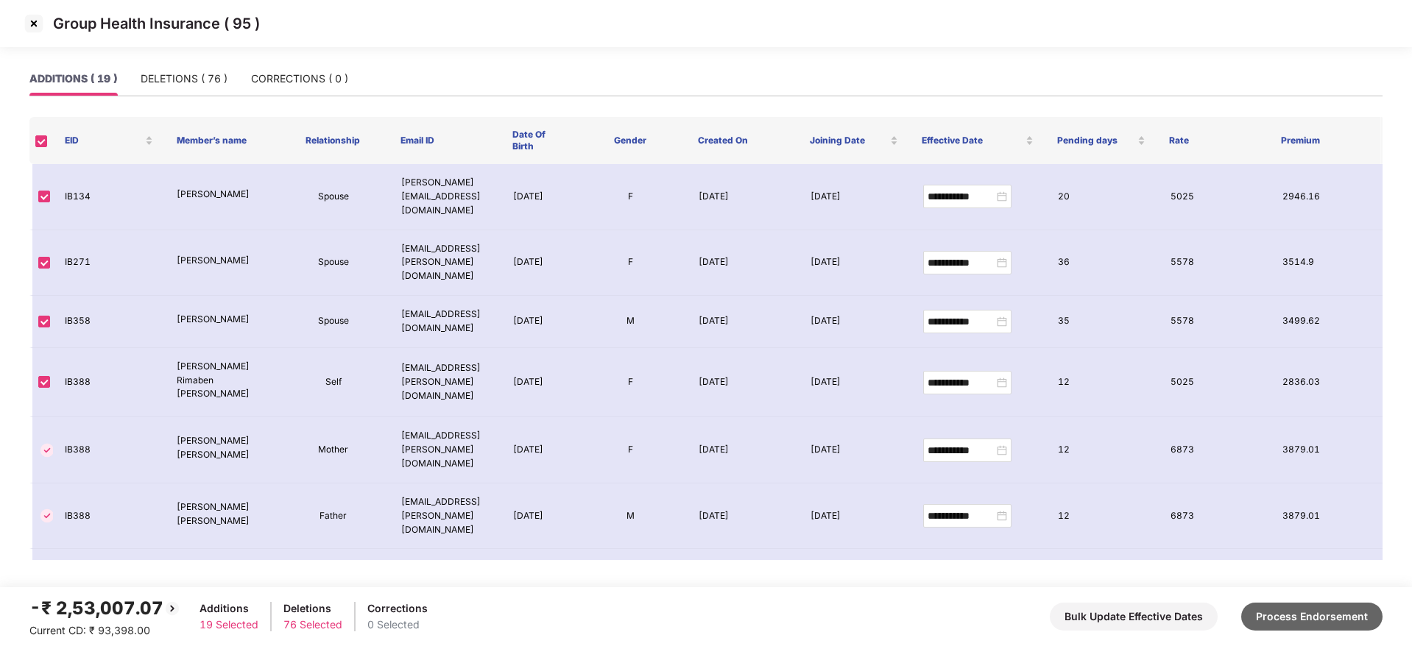
click at [1314, 606] on button "Process Endorsement" at bounding box center [1311, 617] width 141 height 28
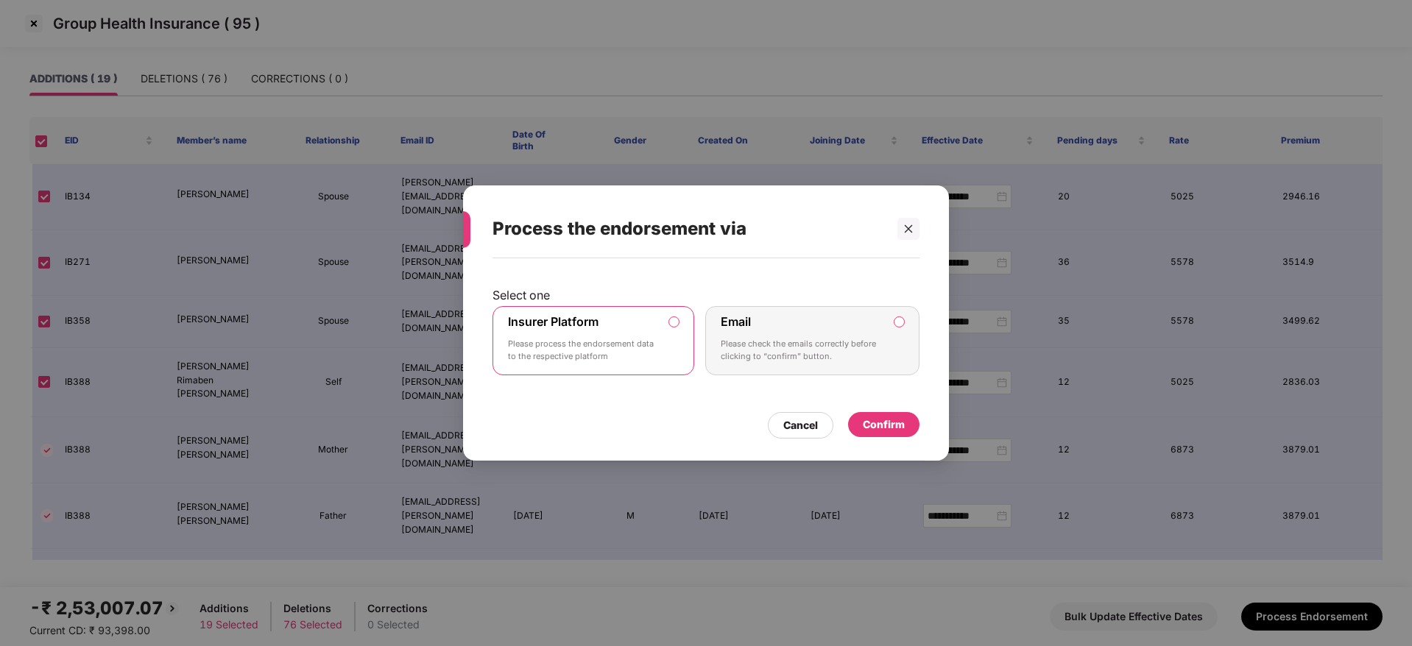
click at [891, 419] on div "Confirm" at bounding box center [884, 425] width 42 height 16
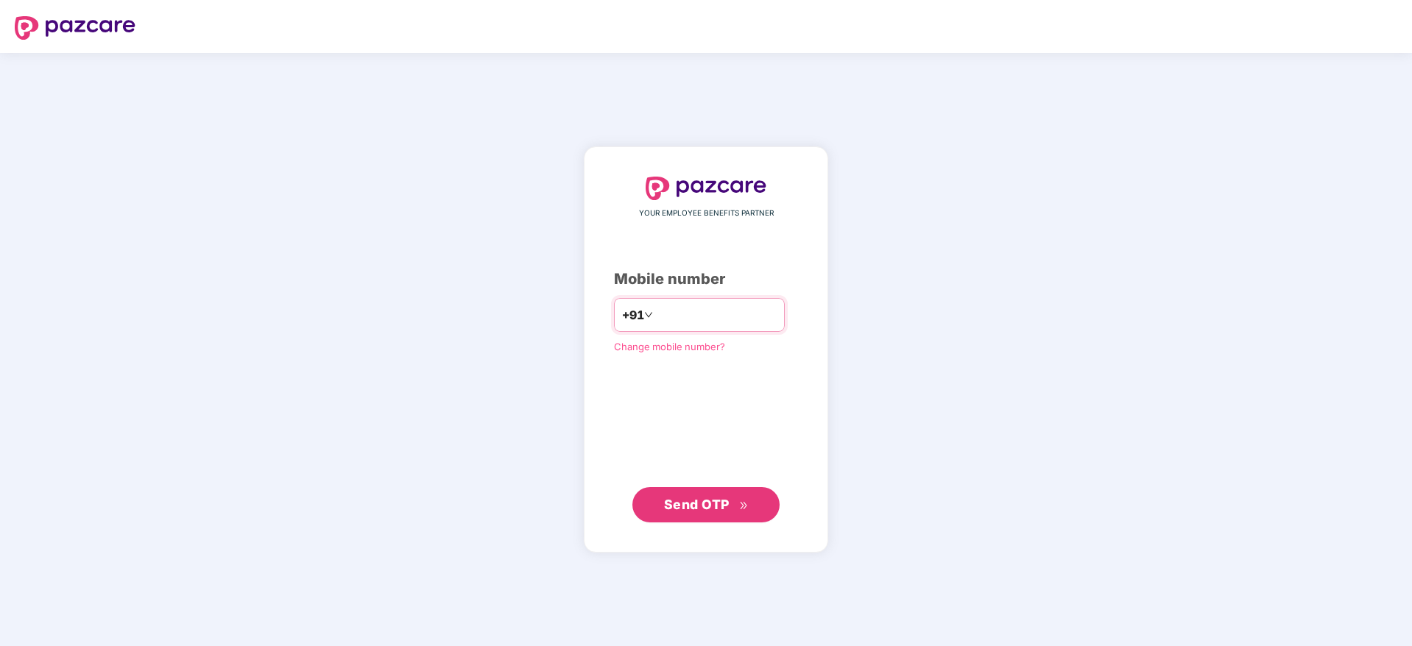
click at [659, 309] on input "number" at bounding box center [716, 315] width 121 height 24
type input "**********"
click at [718, 500] on span "Send OTP" at bounding box center [697, 504] width 66 height 15
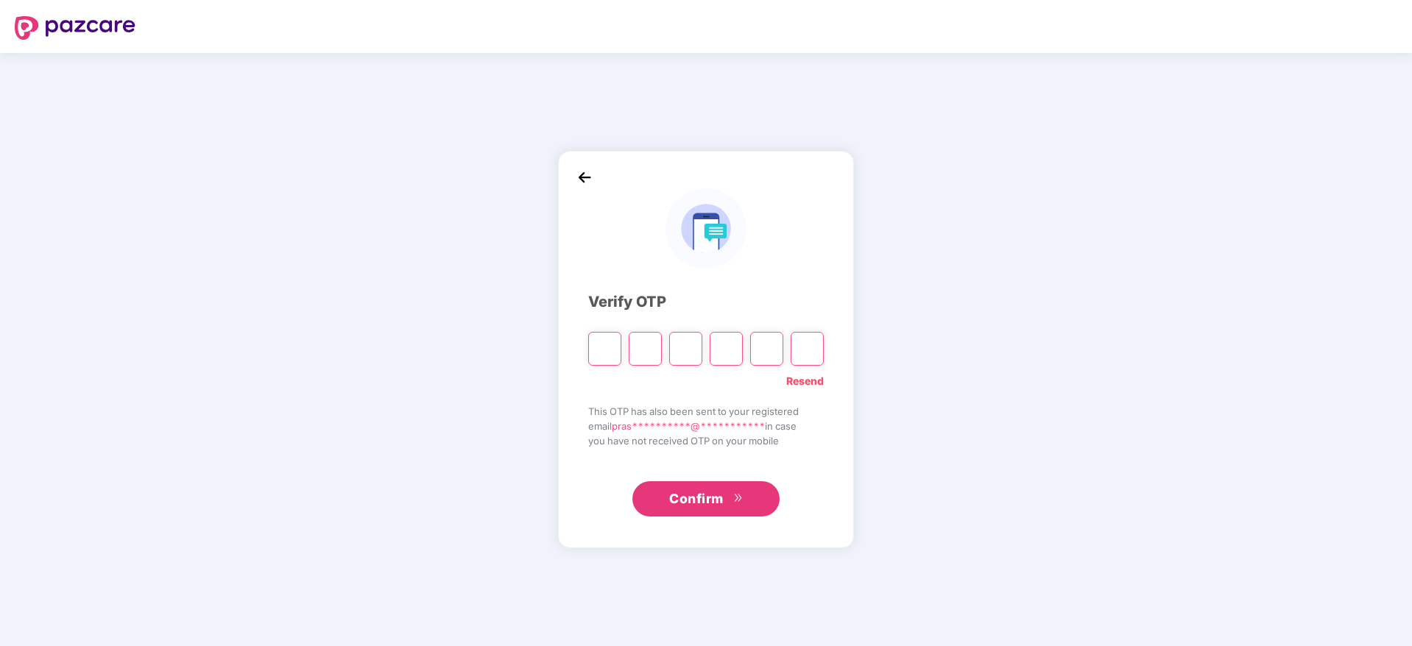
type input "*"
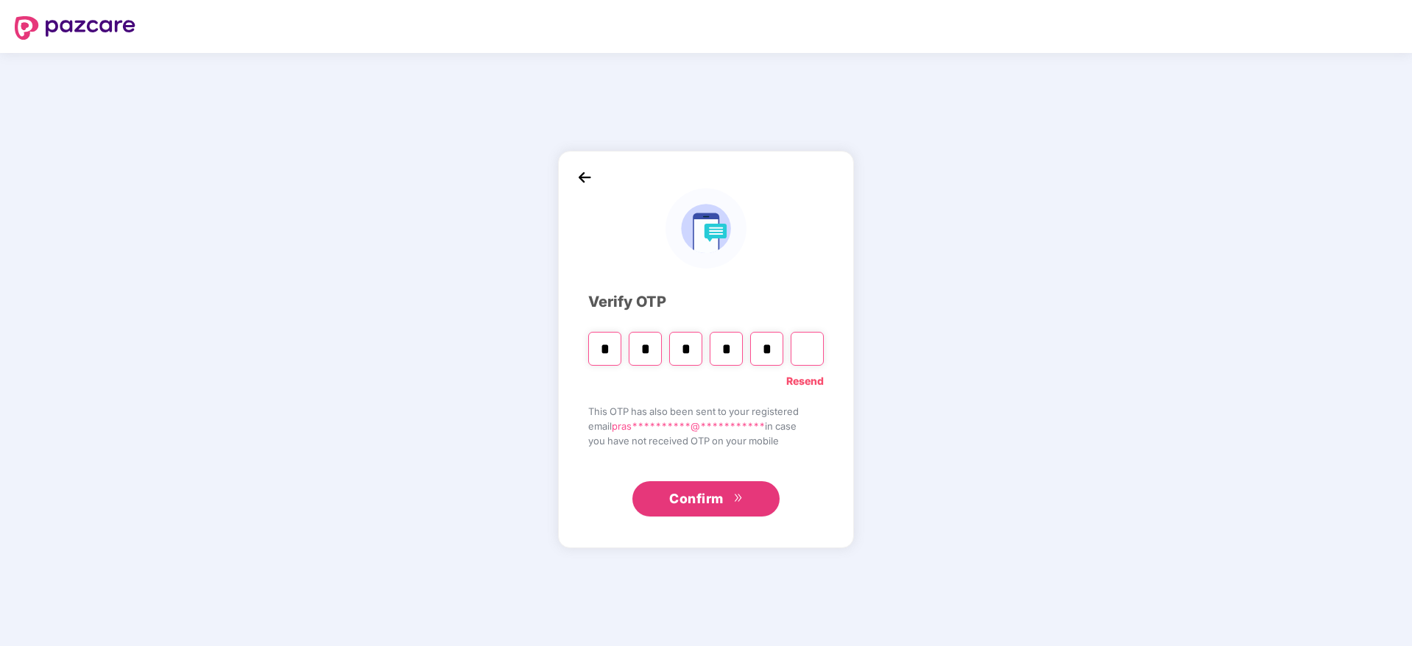
type input "*"
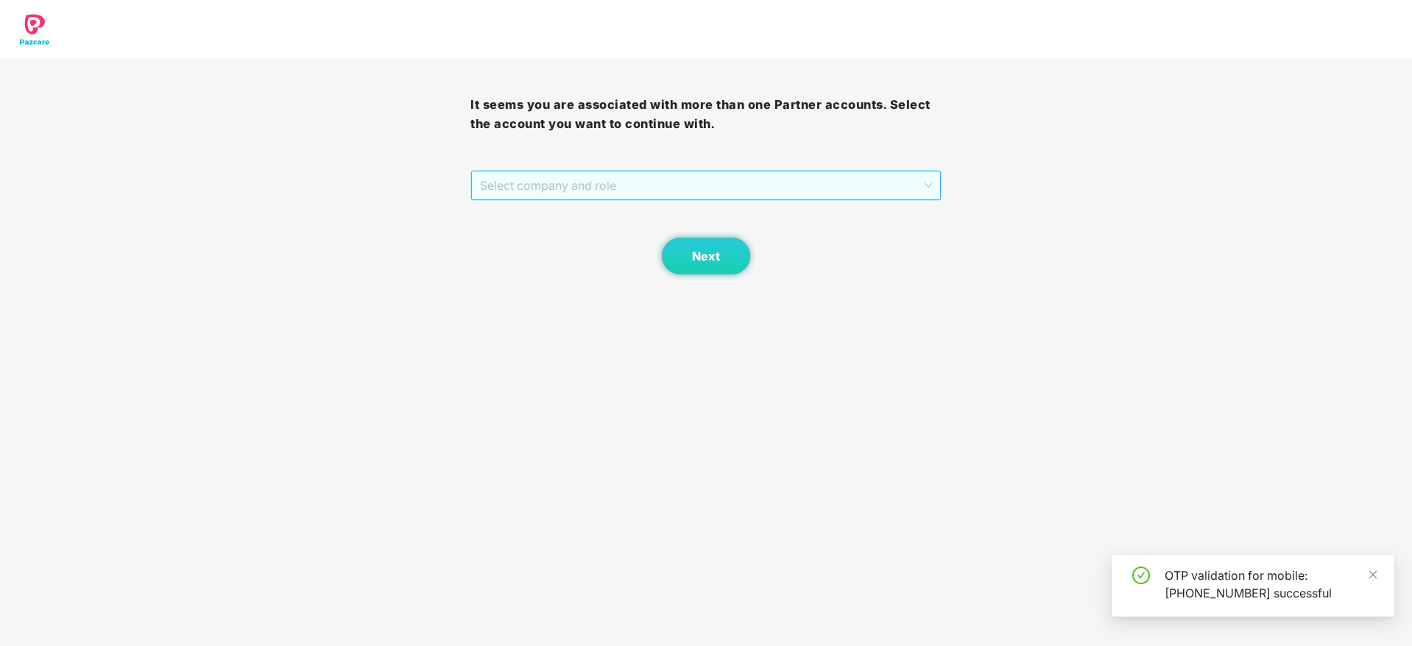
click at [610, 177] on span "Select company and role" at bounding box center [705, 185] width 451 height 28
click at [609, 253] on div "Next" at bounding box center [705, 238] width 470 height 74
click at [637, 199] on span "Select company and role" at bounding box center [705, 185] width 451 height 28
click at [612, 236] on div "Pazcare - PARTNER_ADMIN" at bounding box center [706, 238] width 453 height 16
click at [716, 251] on span "Next" at bounding box center [706, 257] width 28 height 14
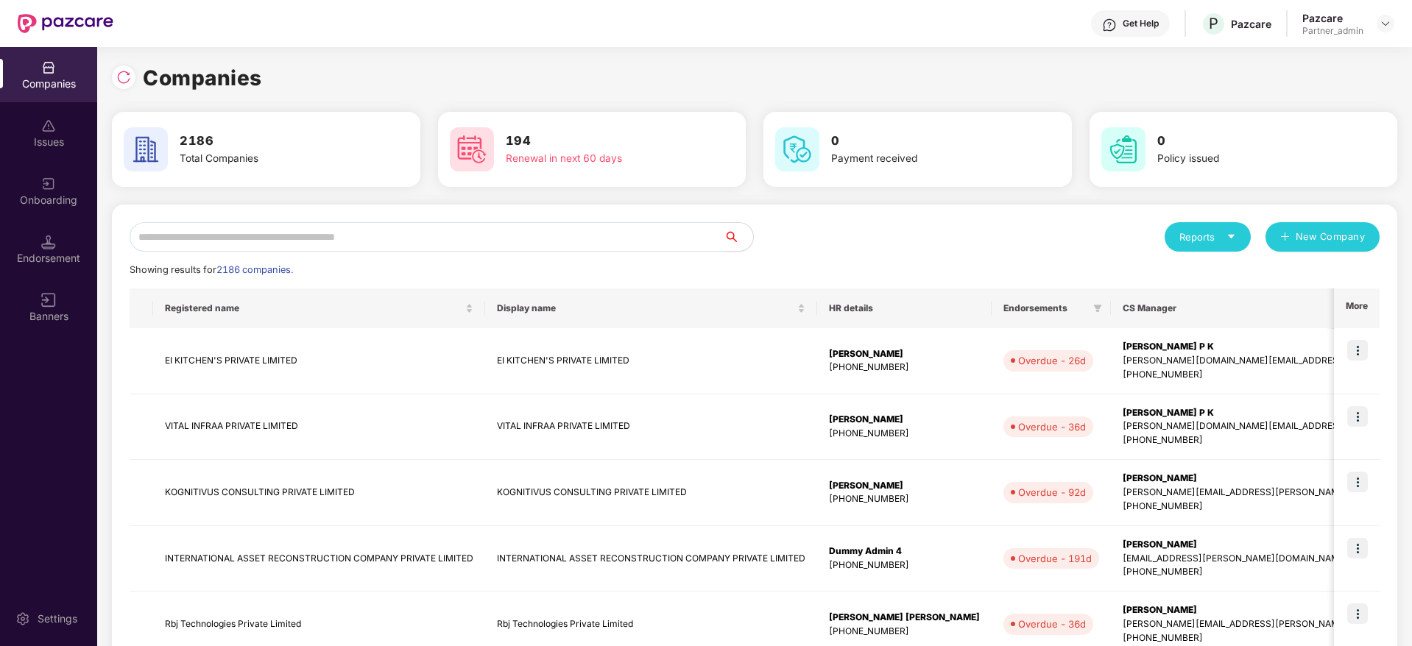
click at [426, 242] on input "text" at bounding box center [427, 236] width 594 height 29
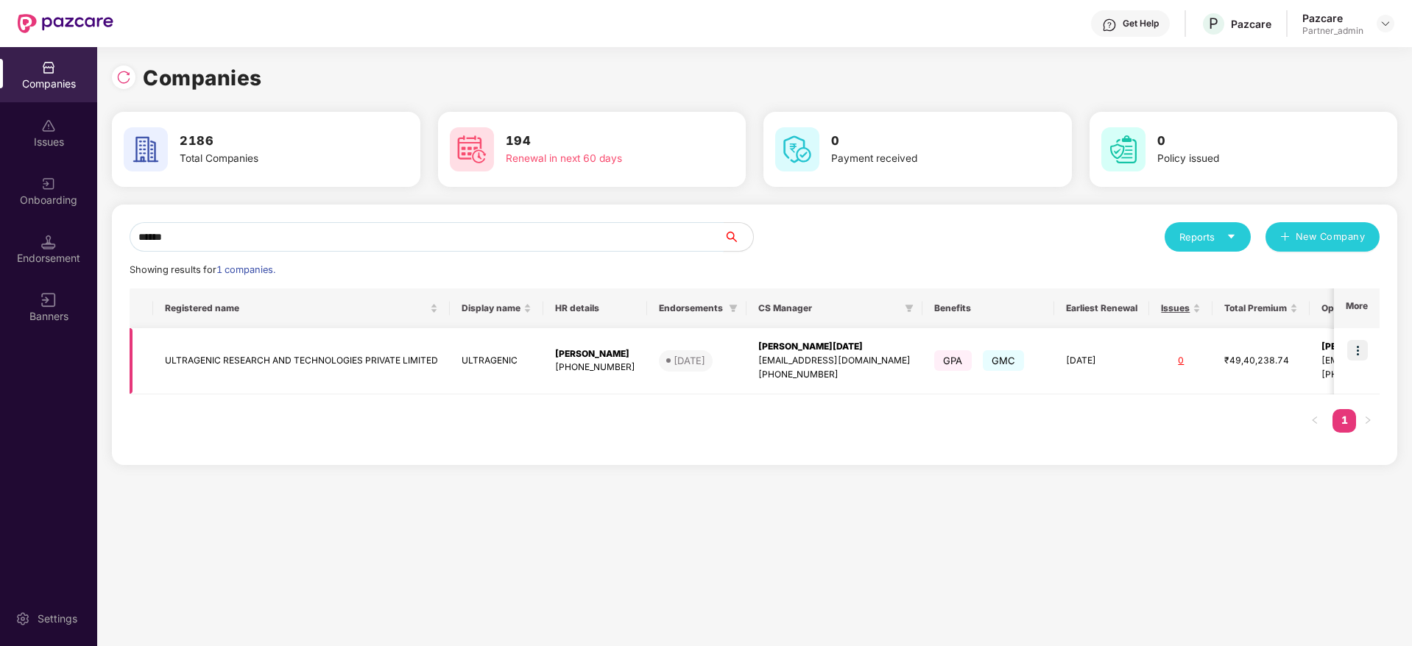
type input "******"
click at [1355, 355] on img at bounding box center [1357, 350] width 21 height 21
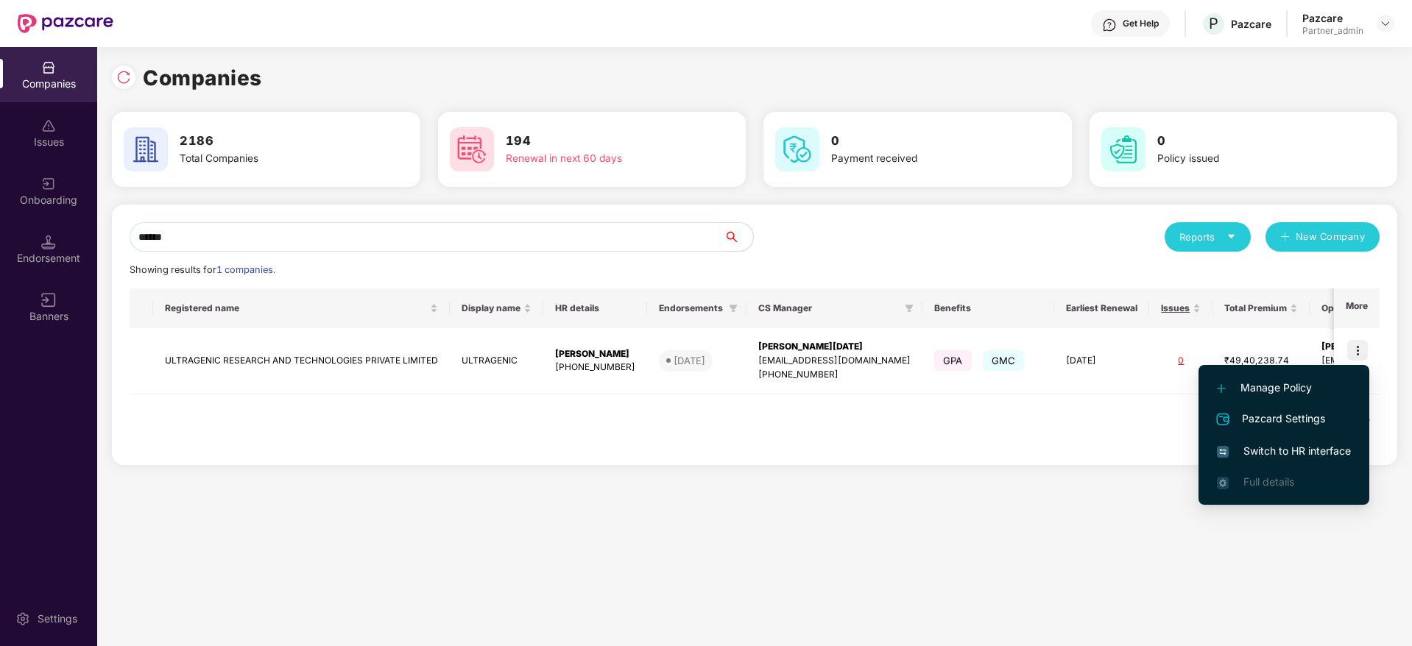
click at [1271, 446] on span "Switch to HR interface" at bounding box center [1284, 451] width 134 height 16
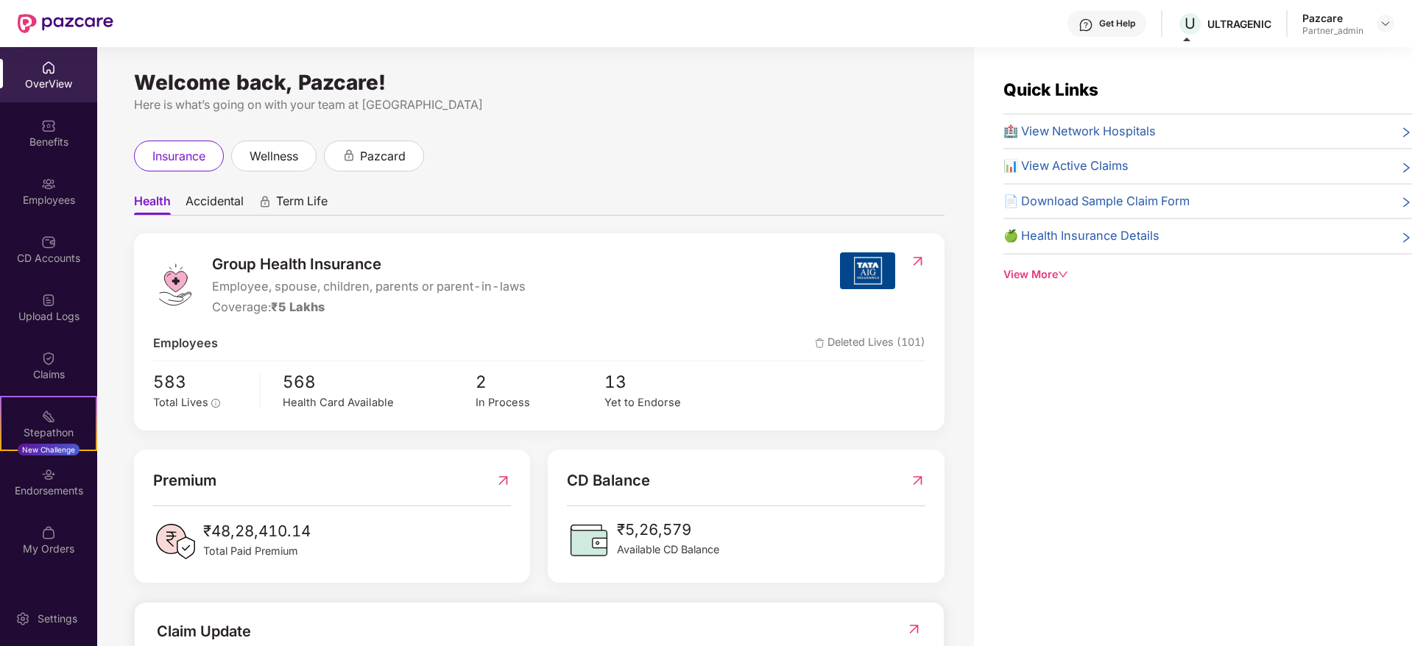
click at [1332, 532] on div "Quick Links 🏥 View Network Hospitals 📊 View Active Claims 📄 Download Sample Cla…" at bounding box center [1193, 370] width 438 height 646
click at [42, 477] on img at bounding box center [48, 474] width 15 height 15
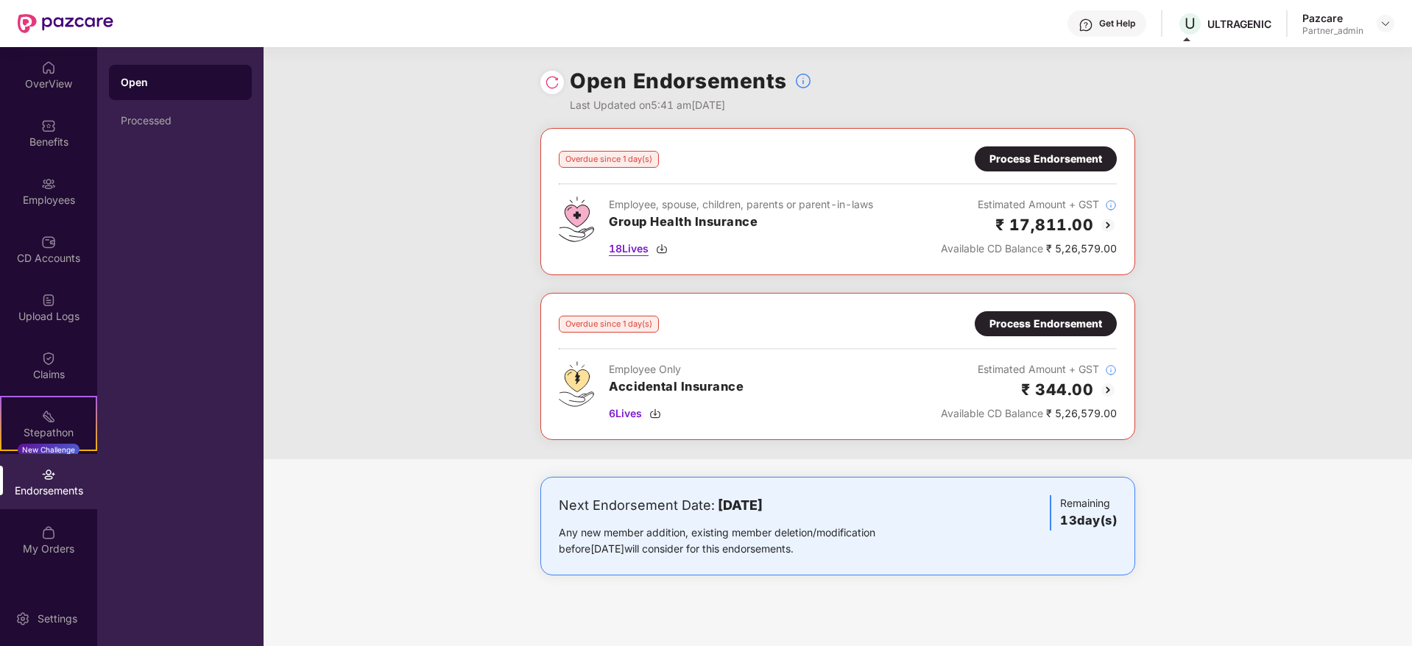
click at [659, 251] on img at bounding box center [662, 249] width 12 height 12
click at [657, 413] on img at bounding box center [655, 414] width 12 height 12
click at [1028, 155] on div "Process Endorsement" at bounding box center [1045, 159] width 113 height 16
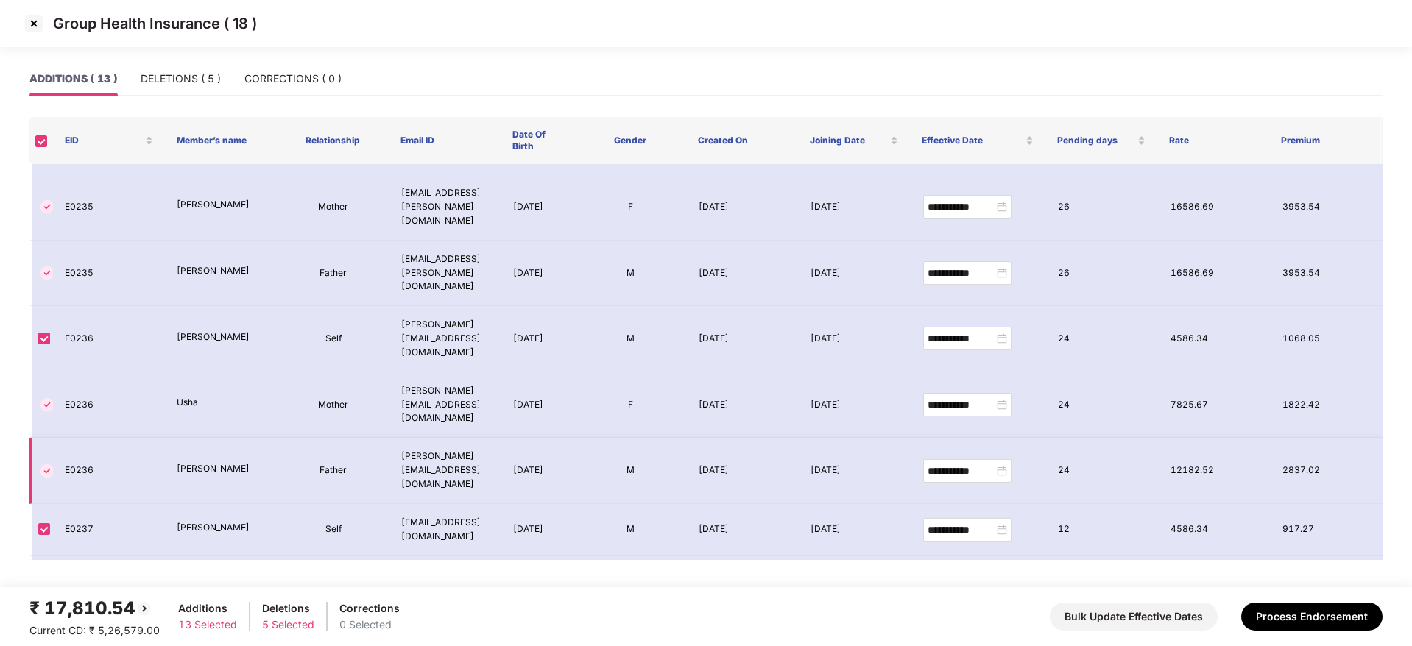
scroll to position [322, 0]
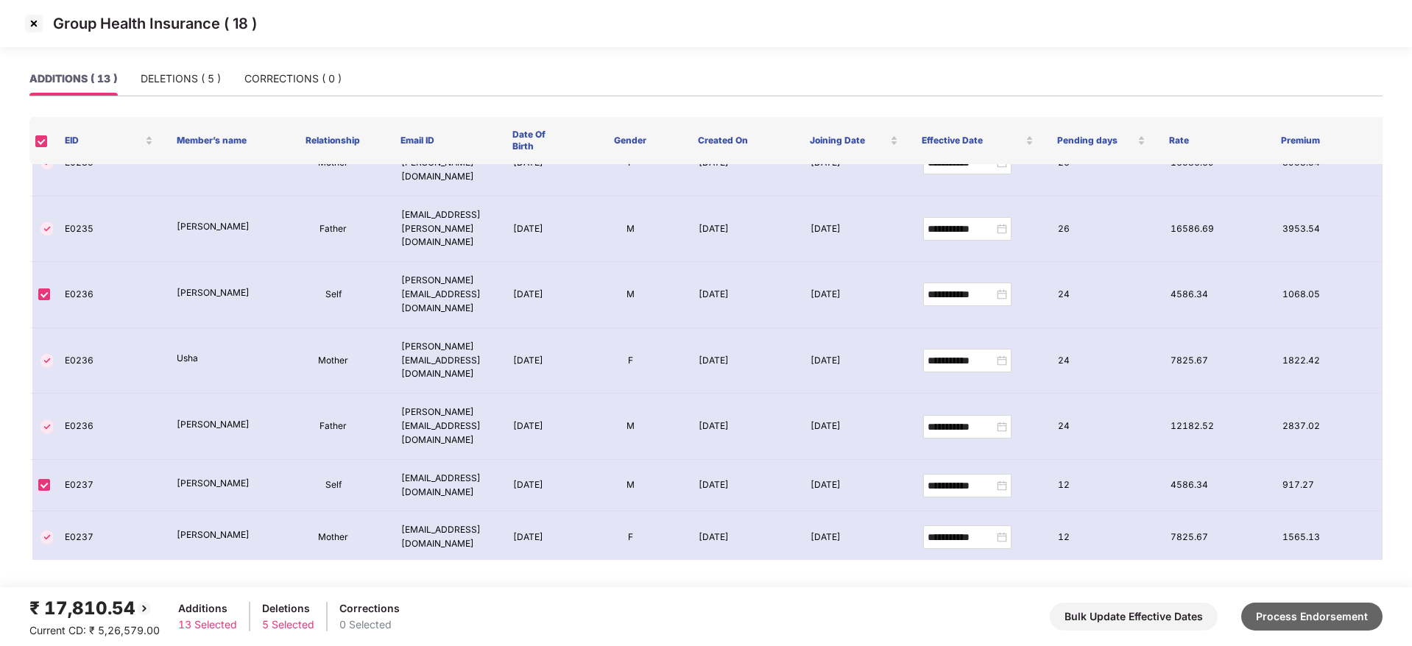
click at [1356, 621] on button "Process Endorsement" at bounding box center [1311, 617] width 141 height 28
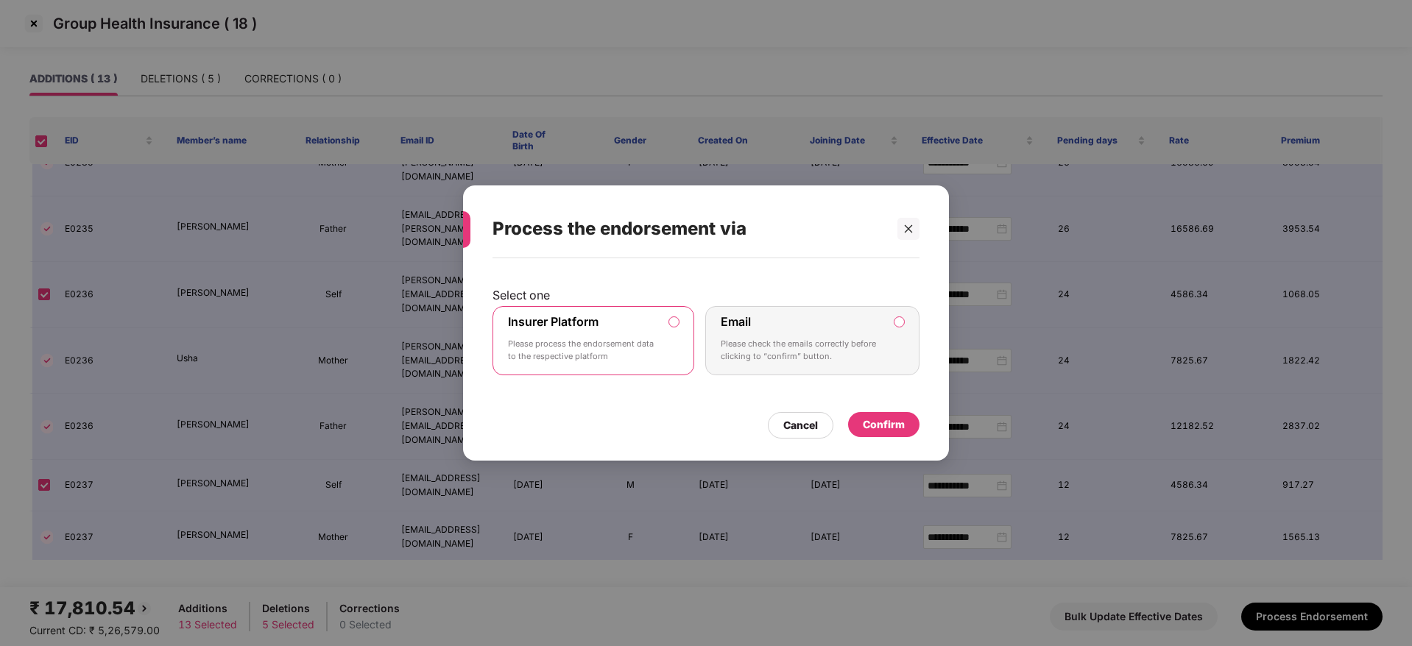
click at [886, 429] on div "Confirm" at bounding box center [884, 425] width 42 height 16
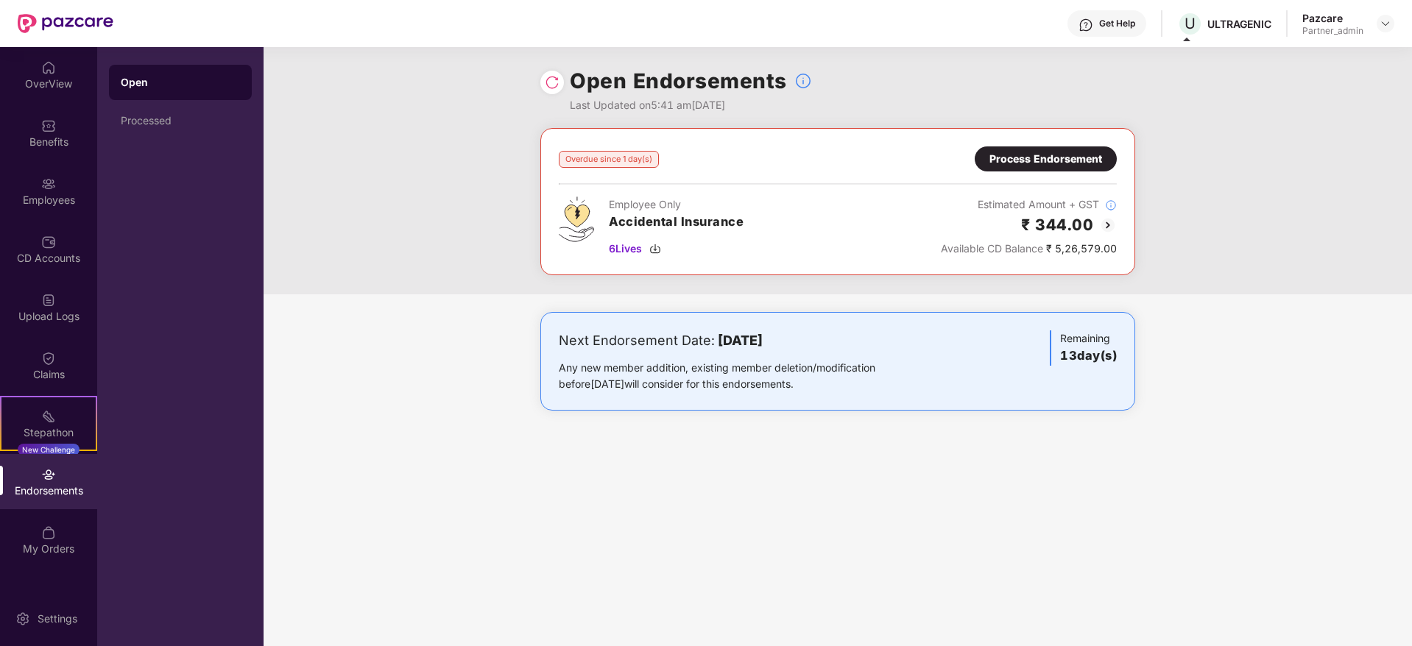
click at [1043, 163] on div "Process Endorsement" at bounding box center [1045, 159] width 113 height 16
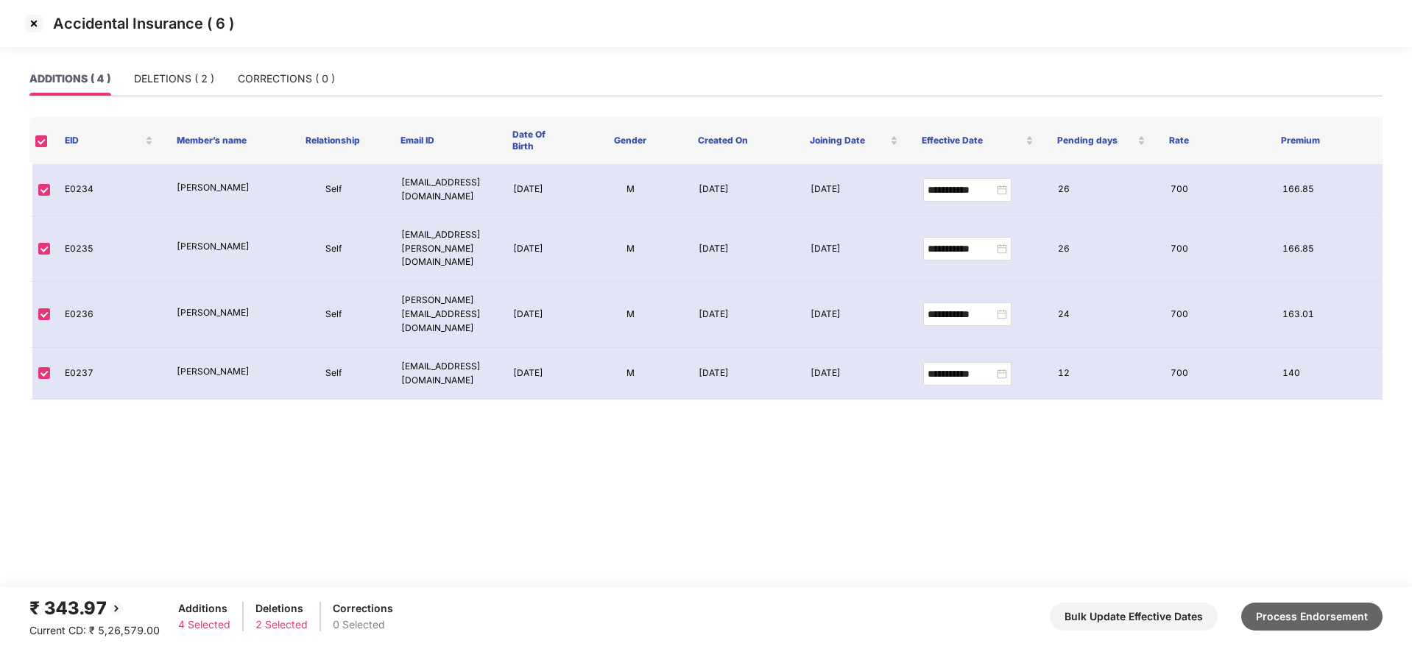
click at [1316, 623] on button "Process Endorsement" at bounding box center [1311, 617] width 141 height 28
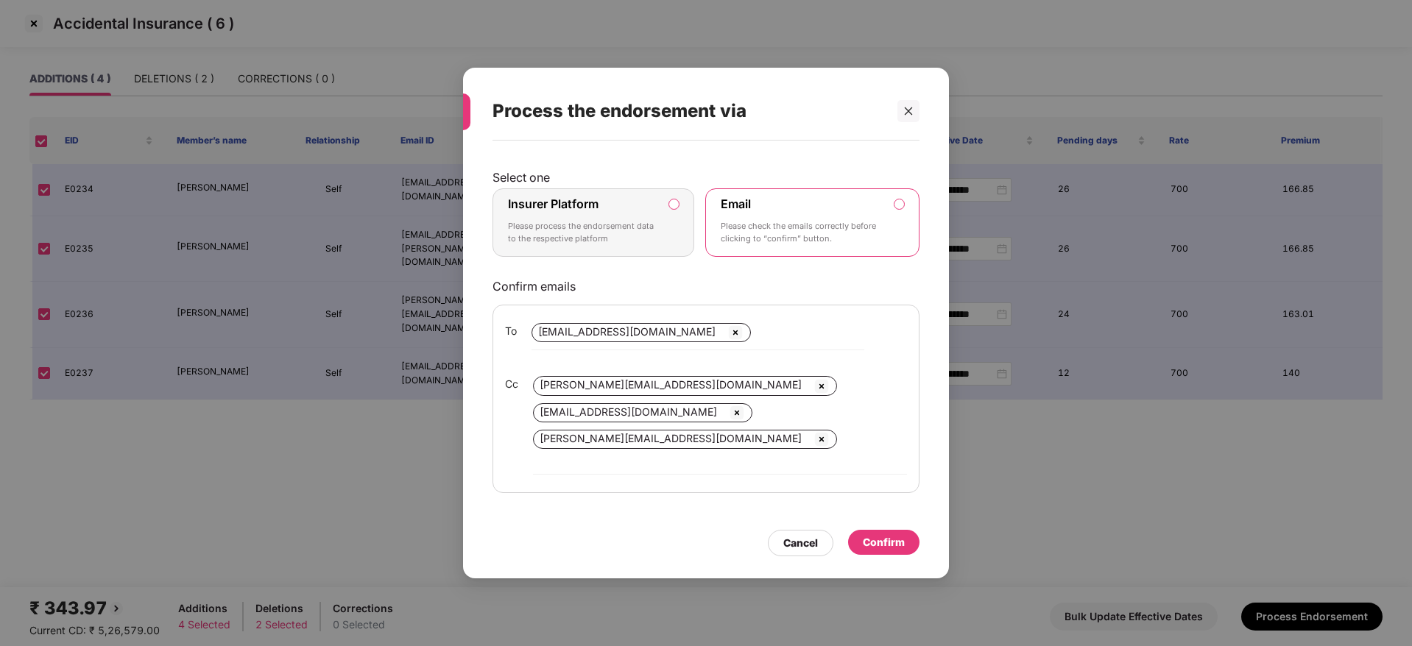
click at [586, 205] on label "Insurer Platform" at bounding box center [553, 204] width 91 height 15
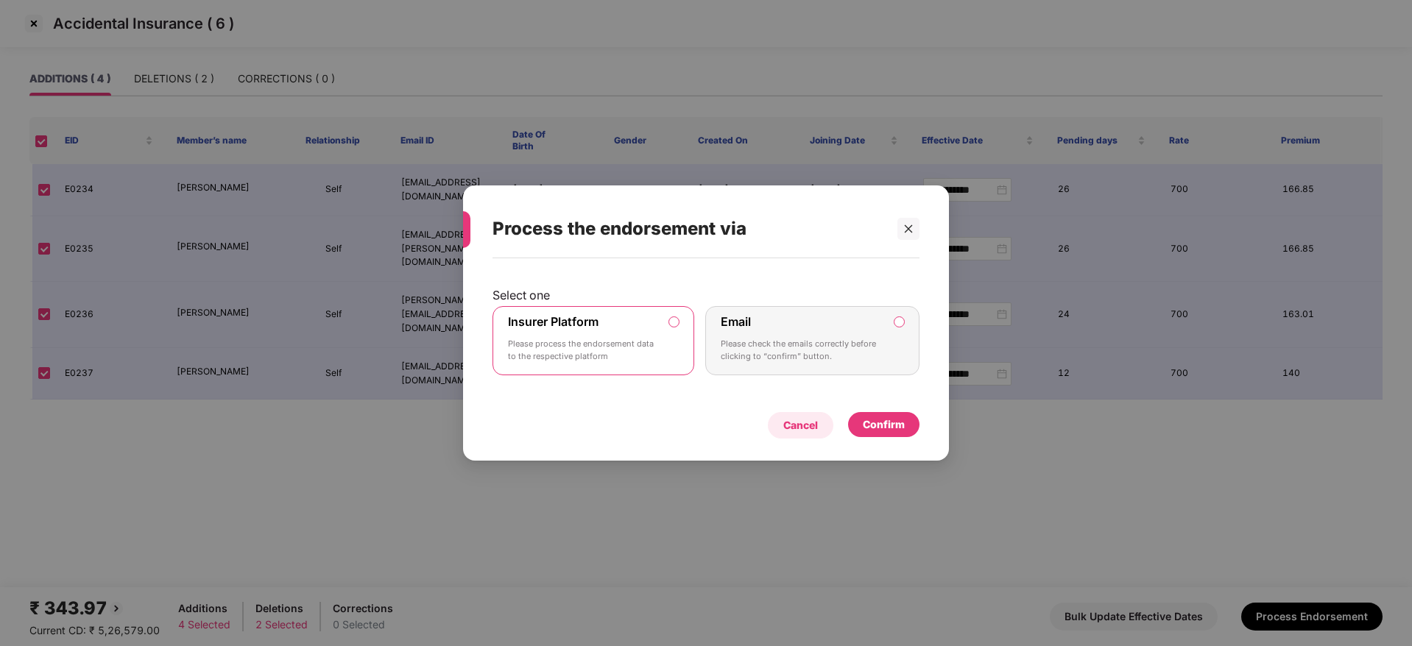
click at [902, 434] on div "Confirm" at bounding box center [883, 424] width 71 height 25
